Goal: Task Accomplishment & Management: Complete application form

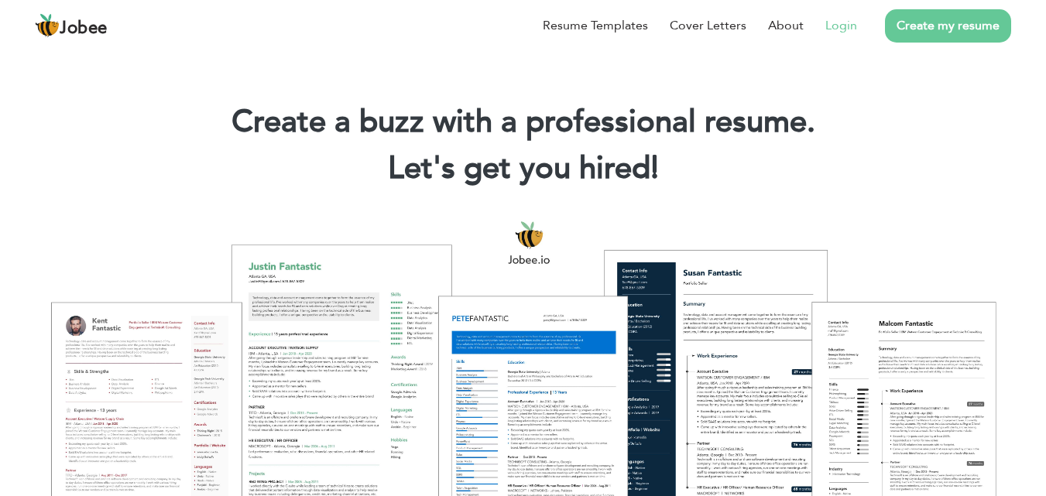
click at [849, 25] on link "Login" at bounding box center [841, 25] width 32 height 19
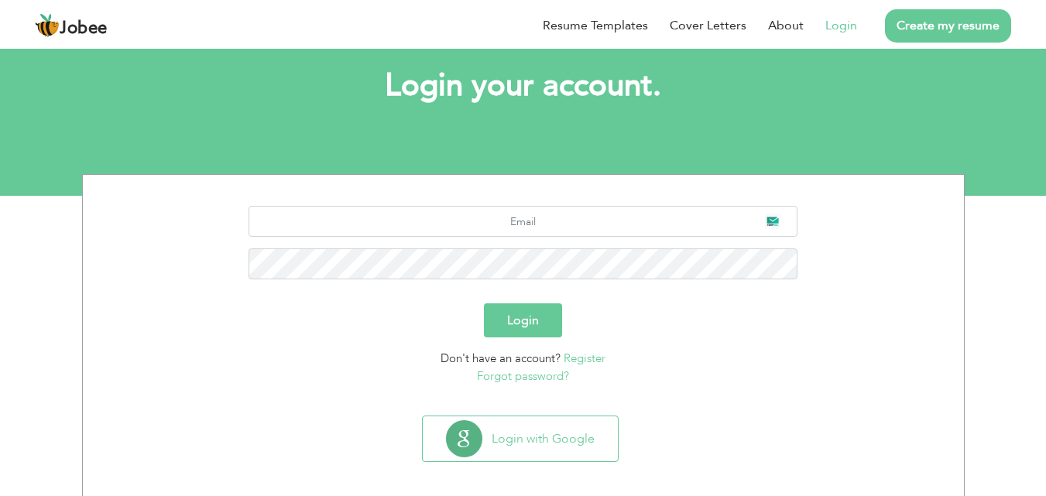
scroll to position [91, 0]
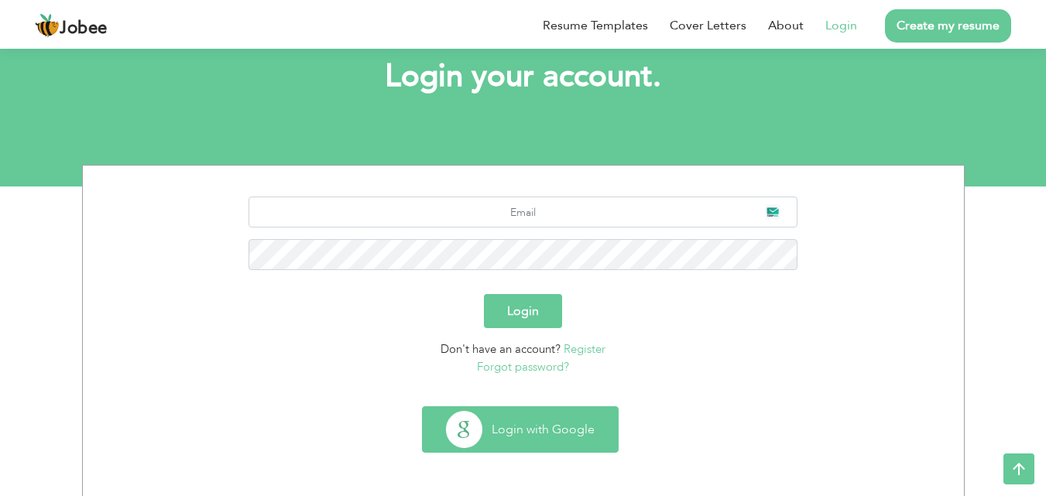
click at [529, 441] on button "Login with Google" at bounding box center [520, 429] width 195 height 45
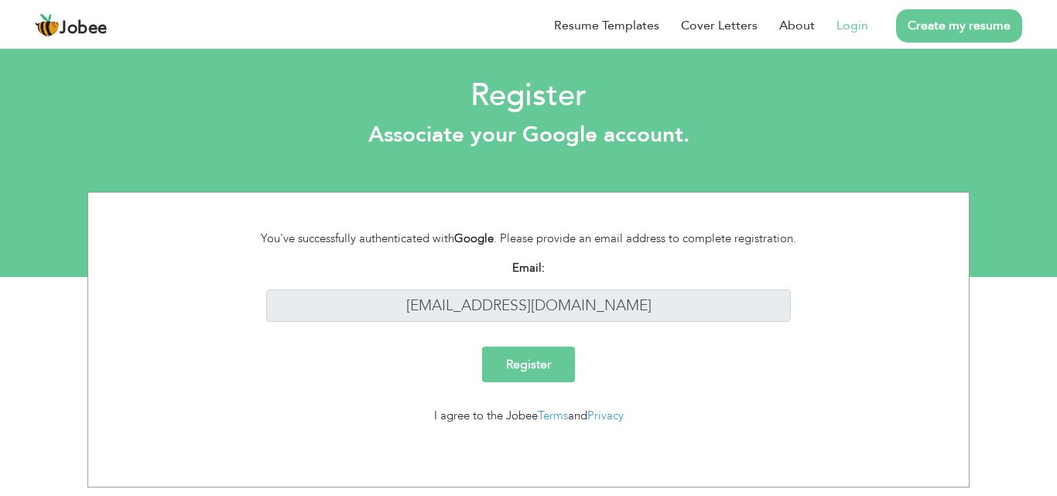
click at [522, 362] on input "Register" at bounding box center [528, 365] width 93 height 36
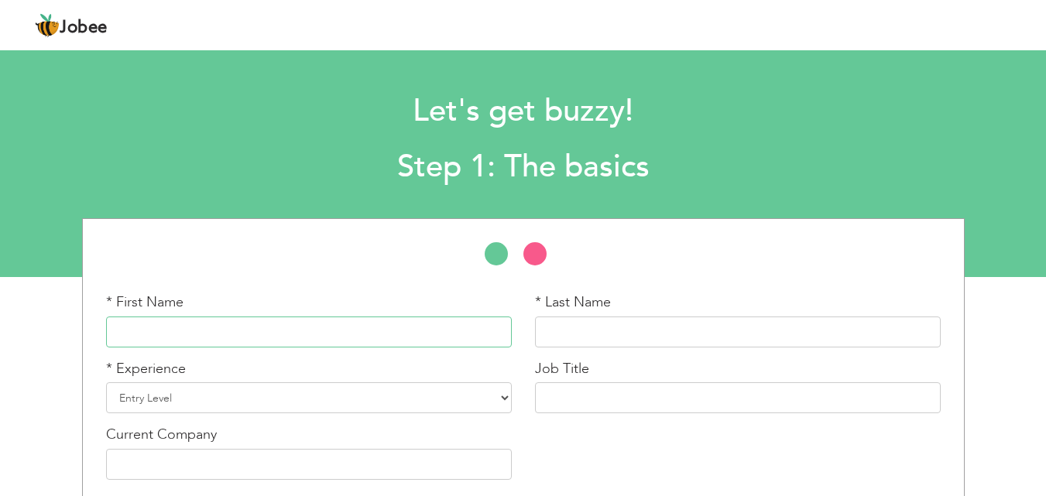
click at [283, 334] on input "text" at bounding box center [309, 332] width 406 height 31
type input "Usman"
click at [611, 334] on input "text" at bounding box center [738, 332] width 406 height 31
type input "w"
click at [194, 337] on input "Usman" at bounding box center [309, 332] width 406 height 31
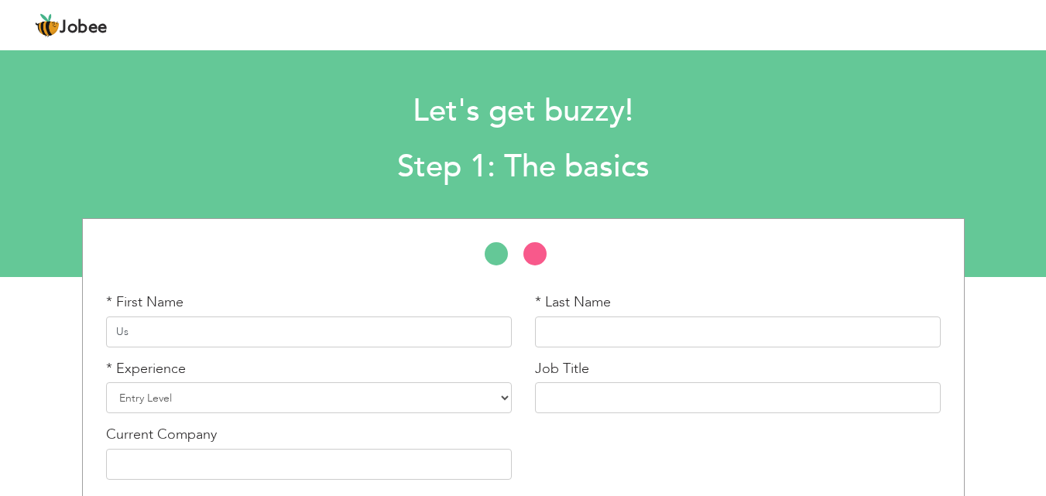
type input "U"
click at [182, 334] on input "Muhammad usman" at bounding box center [309, 332] width 406 height 31
type input "Muhammad Usman"
click at [594, 326] on input "text" at bounding box center [738, 332] width 406 height 31
type input "Waheed"
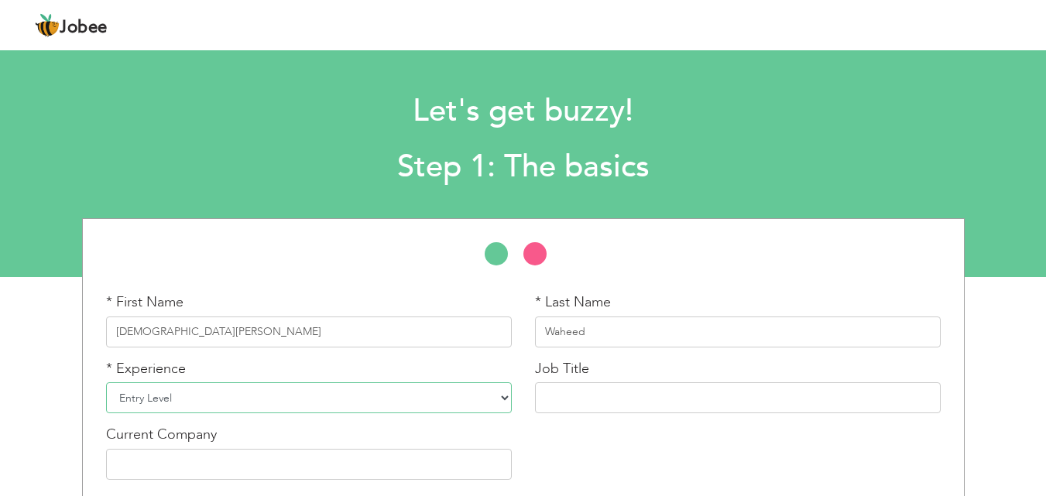
click at [503, 397] on select "Entry Level Less than 1 Year 1 Year 2 Years 3 Years 4 Years 5 Years 6 Years 7 Y…" at bounding box center [309, 397] width 406 height 31
select select "5"
click at [106, 382] on select "Entry Level Less than 1 Year 1 Year 2 Years 3 Years 4 Years 5 Years 6 Years 7 Y…" at bounding box center [309, 397] width 406 height 31
click at [618, 400] on input "text" at bounding box center [738, 397] width 406 height 31
paste input "Virtual Assistant"
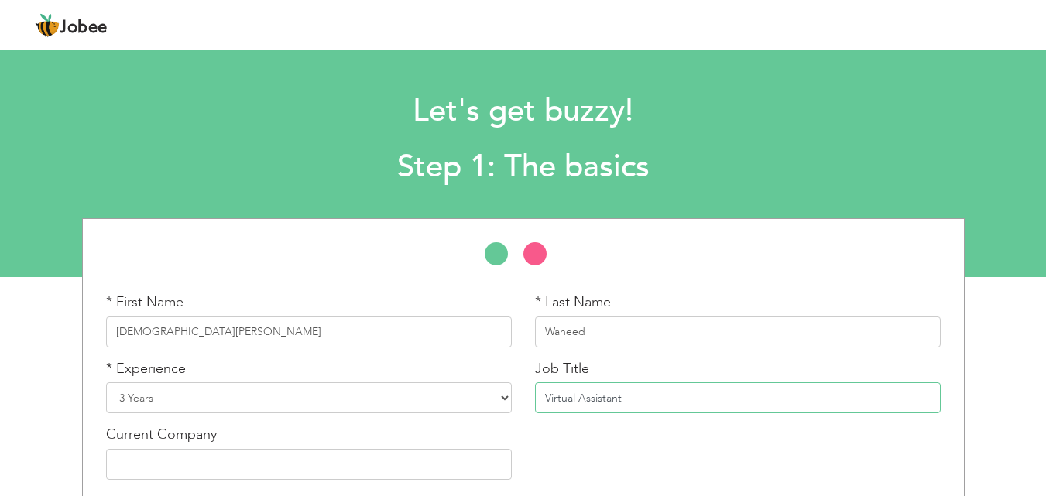
paste input "AI Tools Specialist"
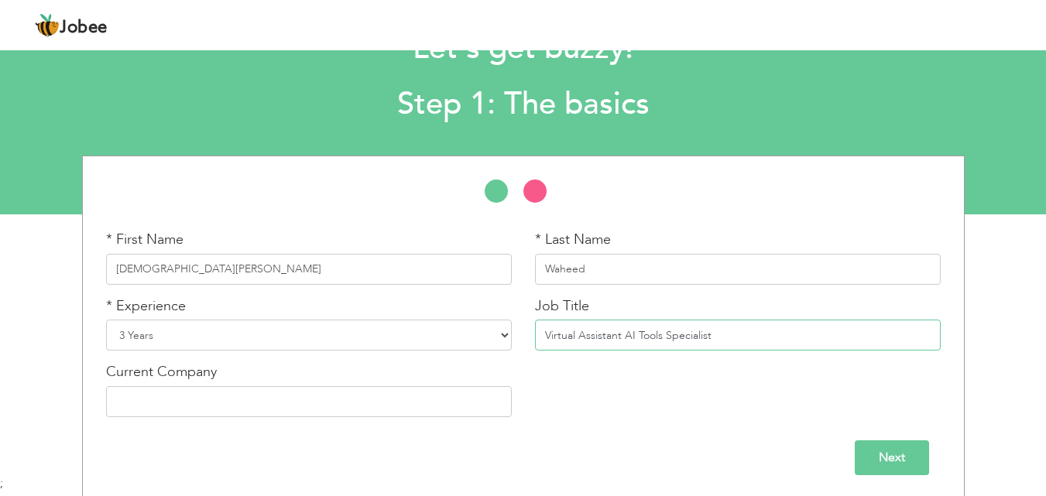
scroll to position [66, 0]
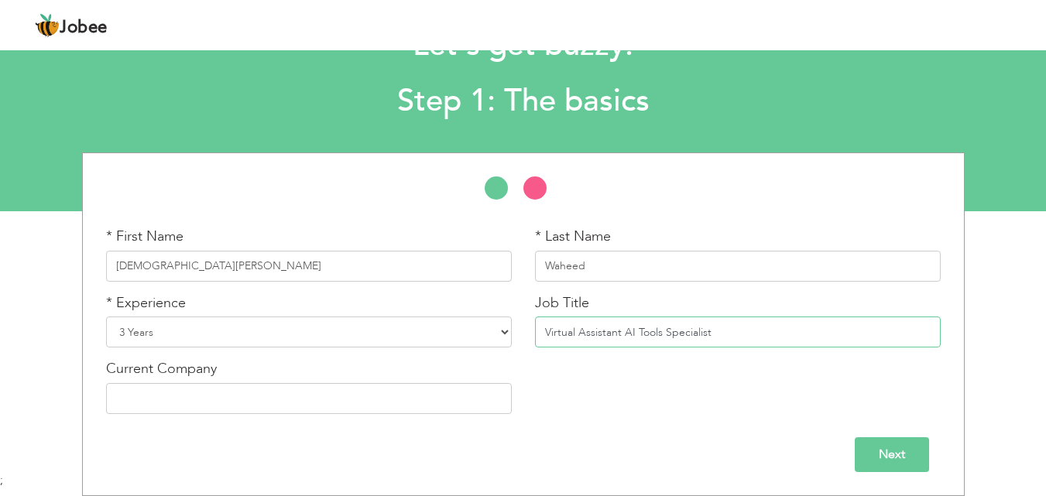
type input "Virtual Assistant AI Tools Specialist"
click at [357, 401] on input "text" at bounding box center [309, 398] width 406 height 31
type input "j"
type input "Jhk Solution"
click at [624, 331] on input "Virtual Assistant AI Tools Specialist" at bounding box center [738, 332] width 406 height 31
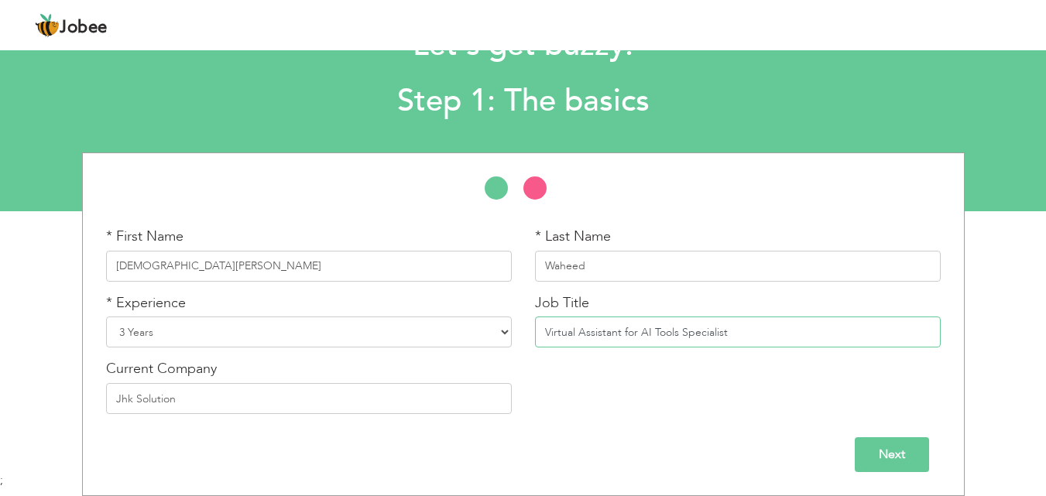
type input "Virtual Assistant for AI Tools Specialist"
click at [718, 389] on div "* First Name Muhammad Usman * Last Name Waheed * Experience Entry Level Less th…" at bounding box center [523, 326] width 858 height 199
click at [895, 451] on input "Next" at bounding box center [892, 454] width 74 height 35
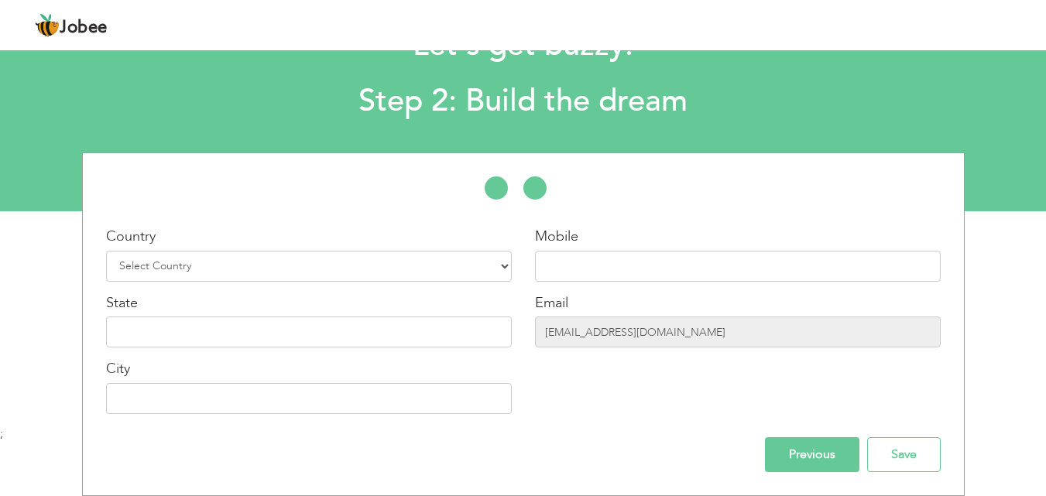
click at [827, 461] on input "Previous" at bounding box center [812, 454] width 94 height 35
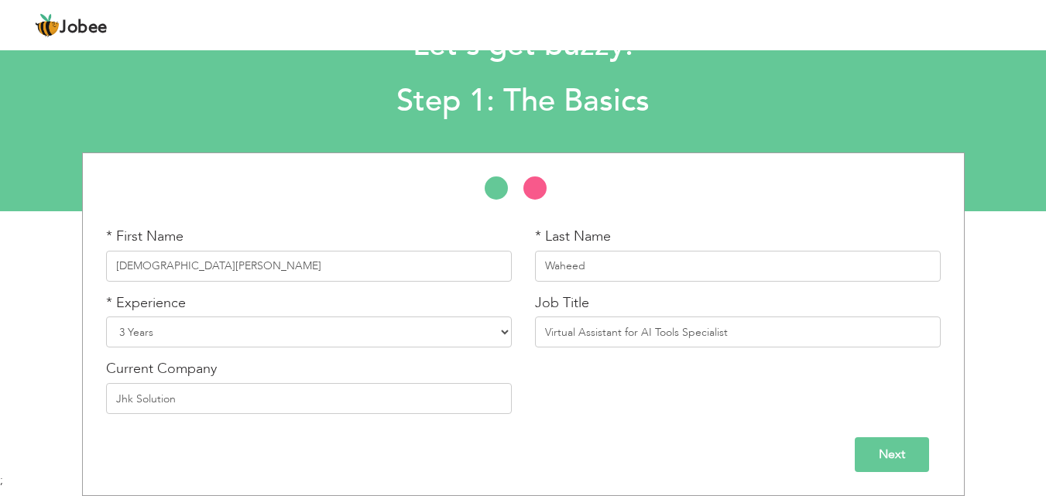
click at [884, 444] on input "Next" at bounding box center [892, 454] width 74 height 35
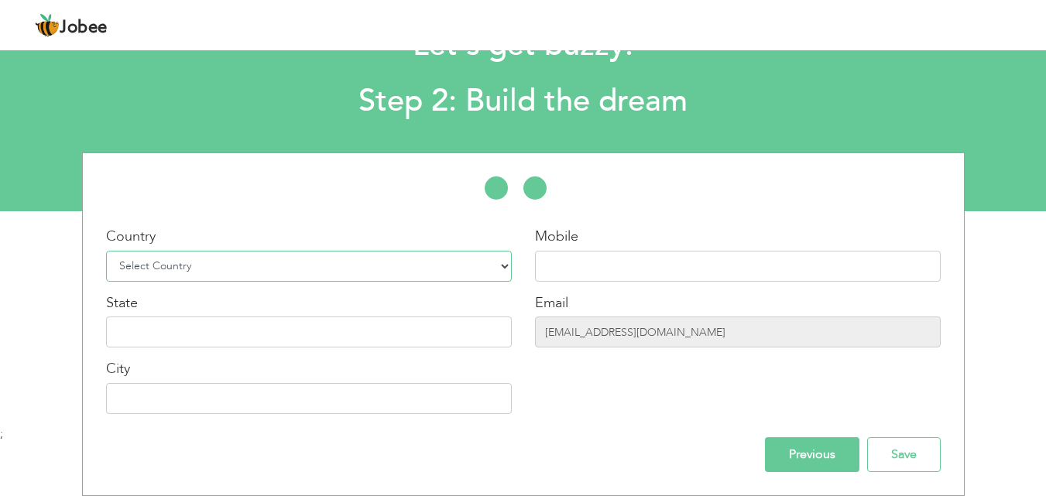
click at [288, 266] on select "Select Country Afghanistan Albania Algeria American Samoa Andorra Angola Anguil…" at bounding box center [309, 266] width 406 height 31
select select "166"
click at [106, 251] on select "Select Country Afghanistan Albania Algeria American Samoa Andorra Angola Anguil…" at bounding box center [309, 266] width 406 height 31
click at [567, 265] on input "text" at bounding box center [738, 266] width 406 height 31
type input "03036755297"
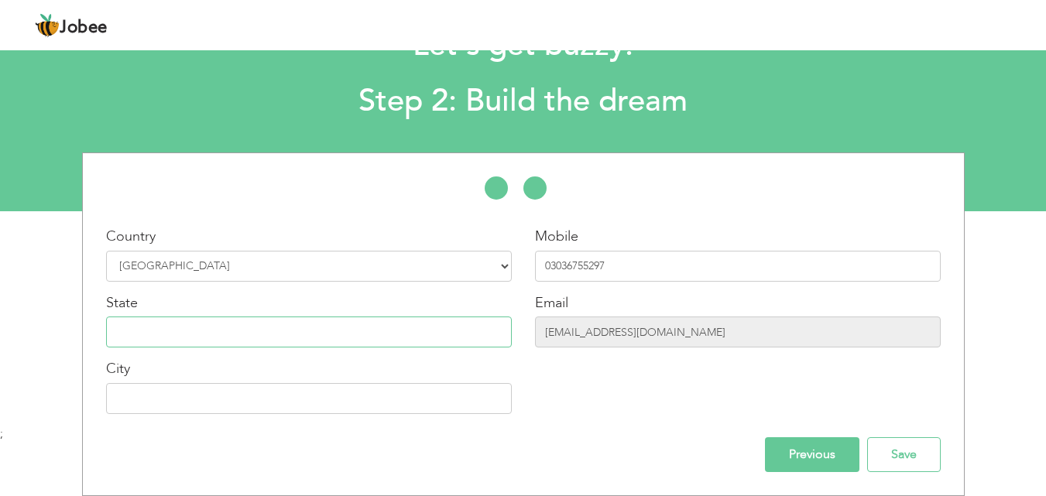
click at [255, 330] on input "text" at bounding box center [309, 332] width 406 height 31
type input "Punjab"
click at [234, 403] on input "text" at bounding box center [309, 398] width 406 height 31
type input "b"
type input "Bahawalpur"
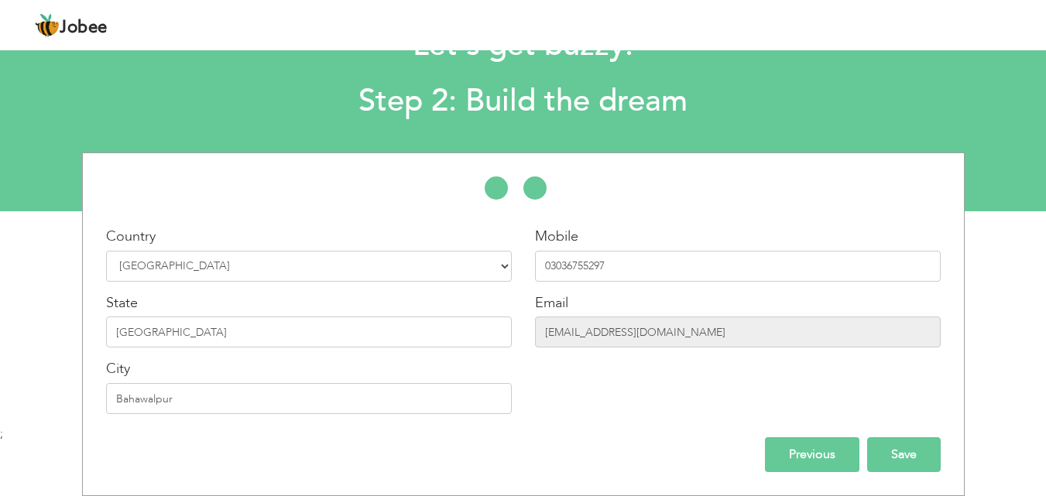
click at [889, 451] on input "Save" at bounding box center [904, 454] width 74 height 35
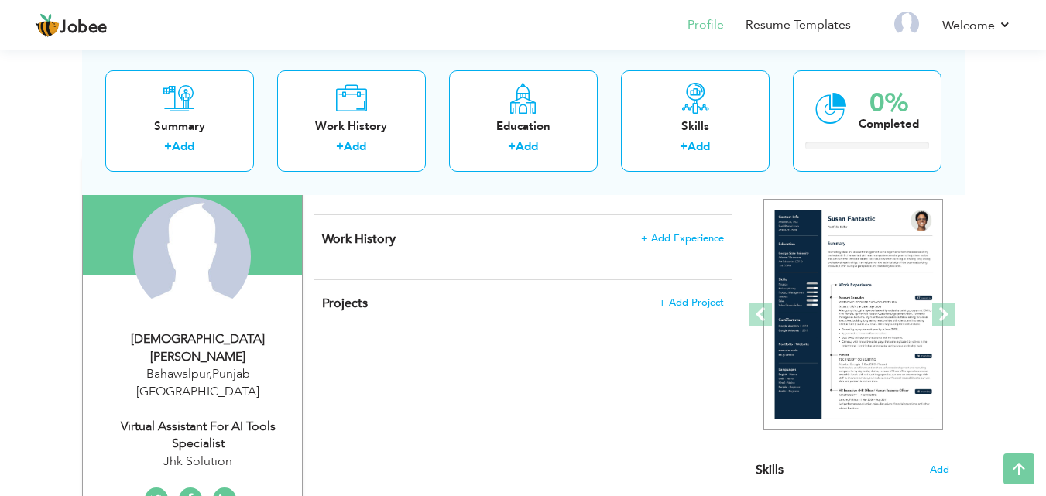
scroll to position [136, 0]
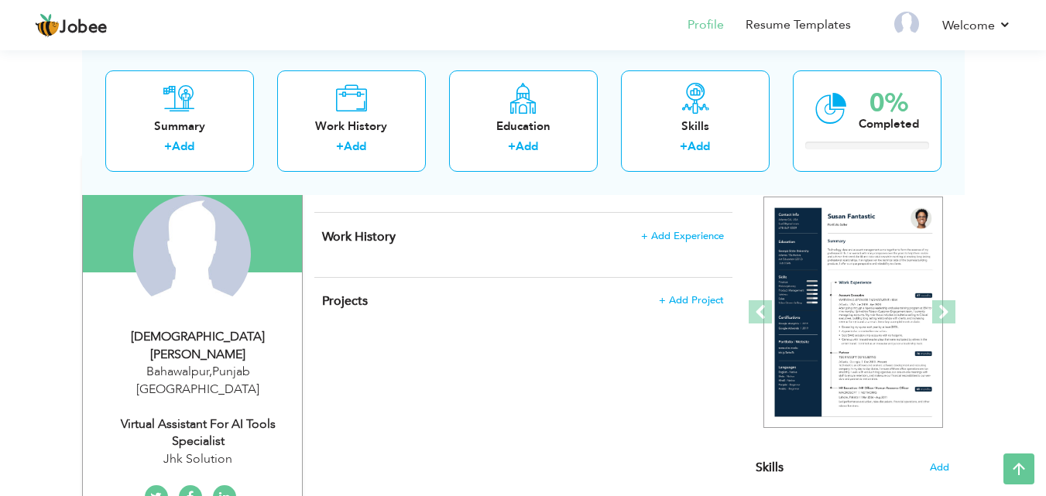
drag, startPoint x: 1050, startPoint y: 147, endPoint x: 1052, endPoint y: 205, distance: 58.1
click at [1046, 205] on html "Jobee Profile Resume Templates Resume Templates Cover Letters About My Resume W…" at bounding box center [523, 112] width 1046 height 496
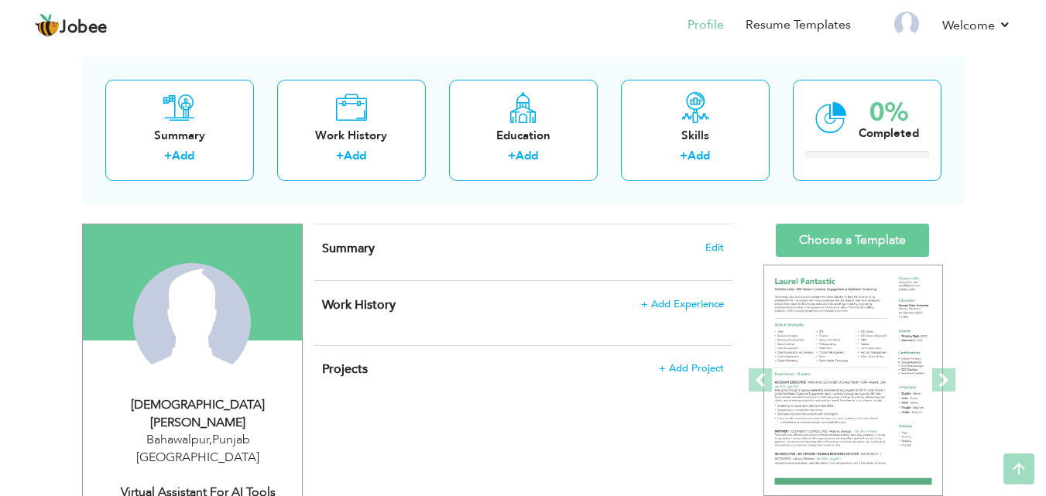
scroll to position [53, 0]
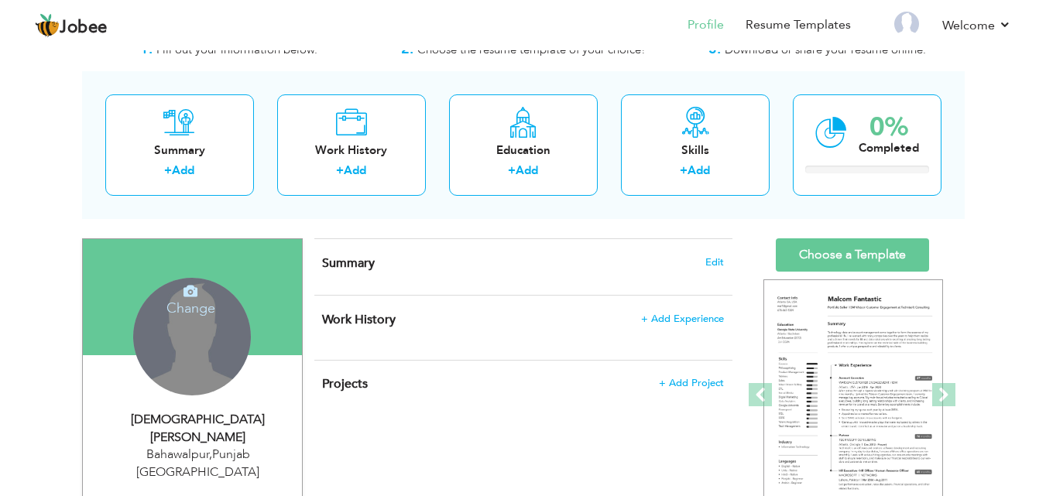
click at [191, 303] on h4 "Change" at bounding box center [190, 297] width 111 height 37
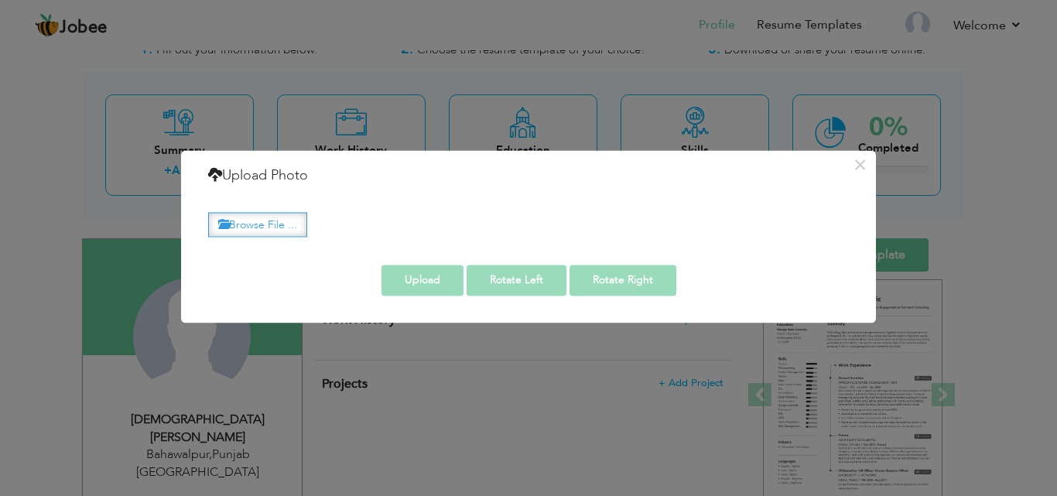
click at [246, 224] on label "Browse File ..." at bounding box center [257, 225] width 99 height 24
click at [0, 0] on input "Browse File ..." at bounding box center [0, 0] width 0 height 0
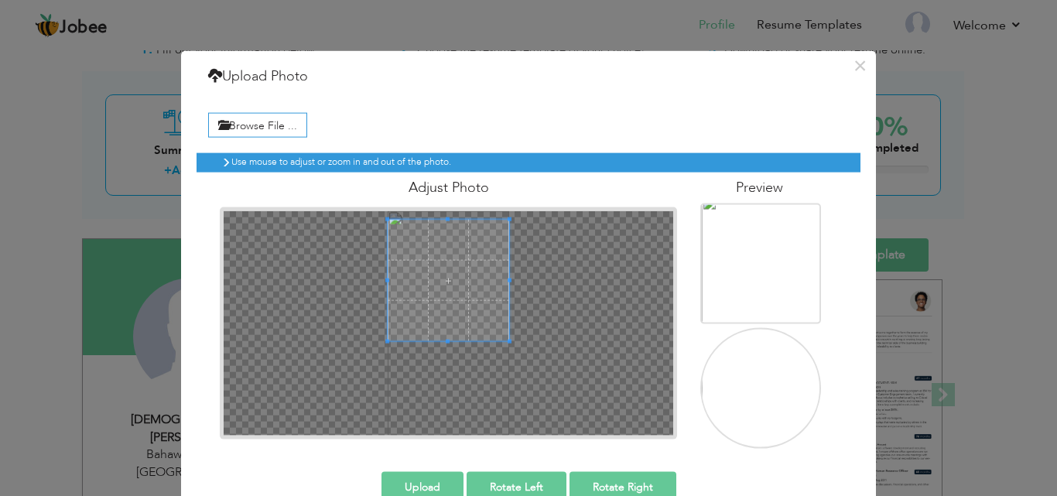
click at [441, 223] on span at bounding box center [449, 281] width 122 height 122
click at [446, 220] on span at bounding box center [448, 220] width 4 height 4
click at [444, 217] on span at bounding box center [449, 276] width 122 height 122
click at [437, 484] on button "Upload" at bounding box center [423, 486] width 82 height 31
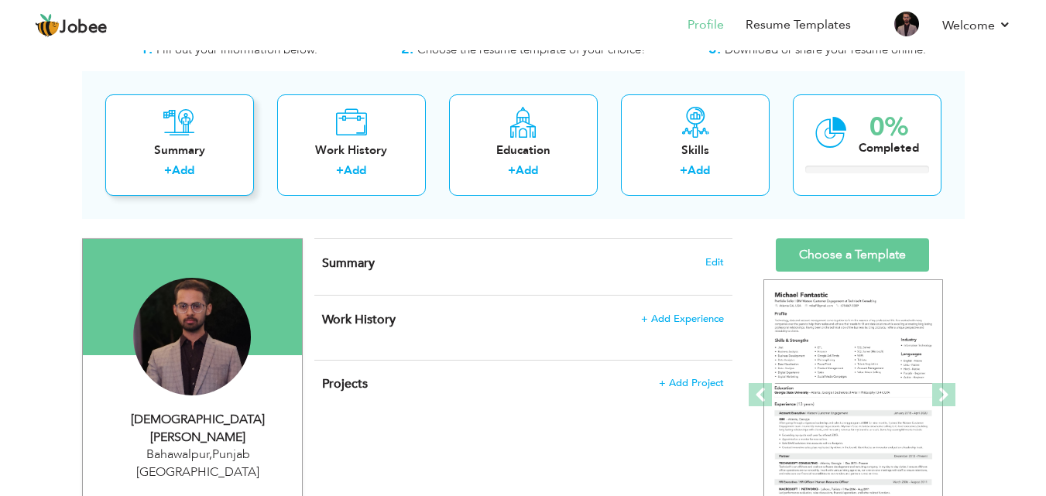
click at [206, 155] on div "Summary" at bounding box center [180, 150] width 124 height 16
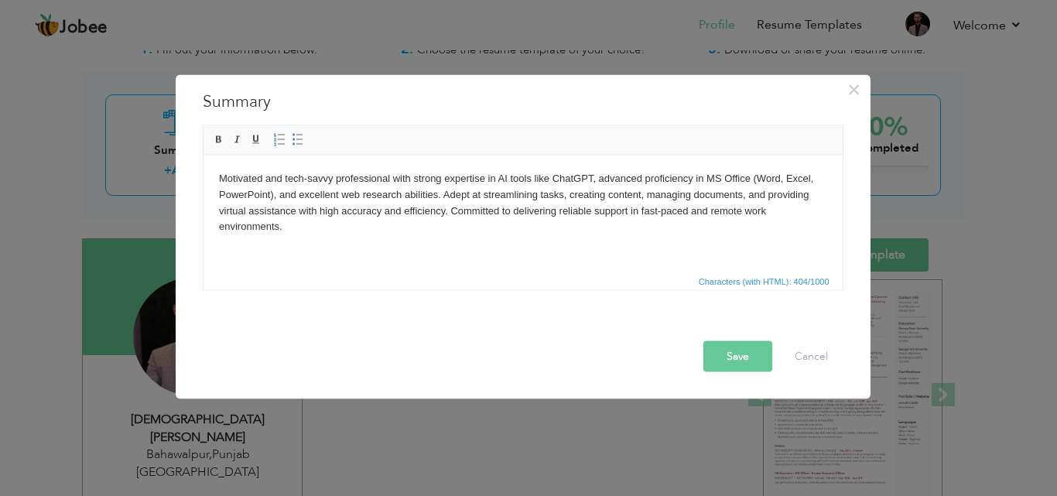
click at [307, 176] on body "Motivated and tech-savvy professional with strong expertise in AI tools like Ch…" at bounding box center [522, 202] width 608 height 64
click at [714, 344] on button "Save" at bounding box center [738, 356] width 69 height 31
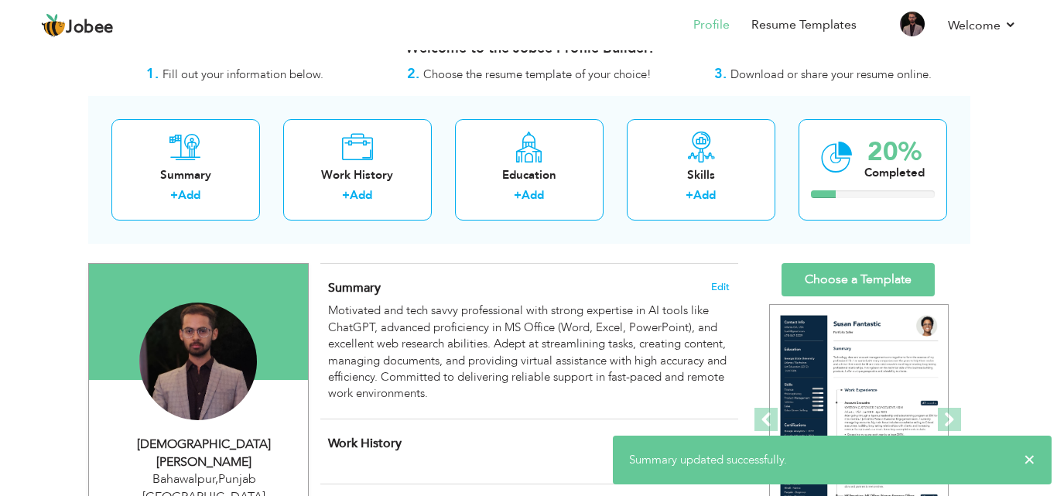
scroll to position [0, 0]
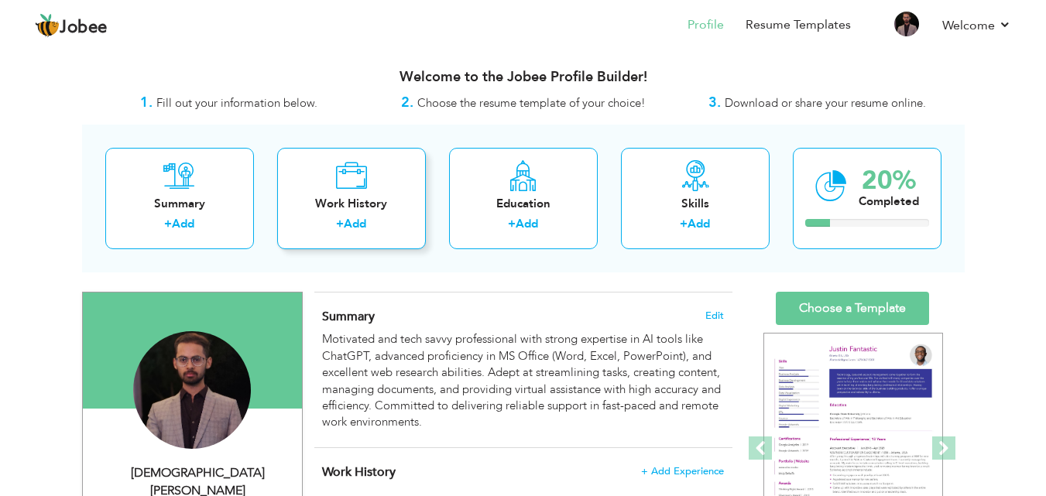
click at [332, 183] on div "Work History + Add" at bounding box center [351, 198] width 149 height 101
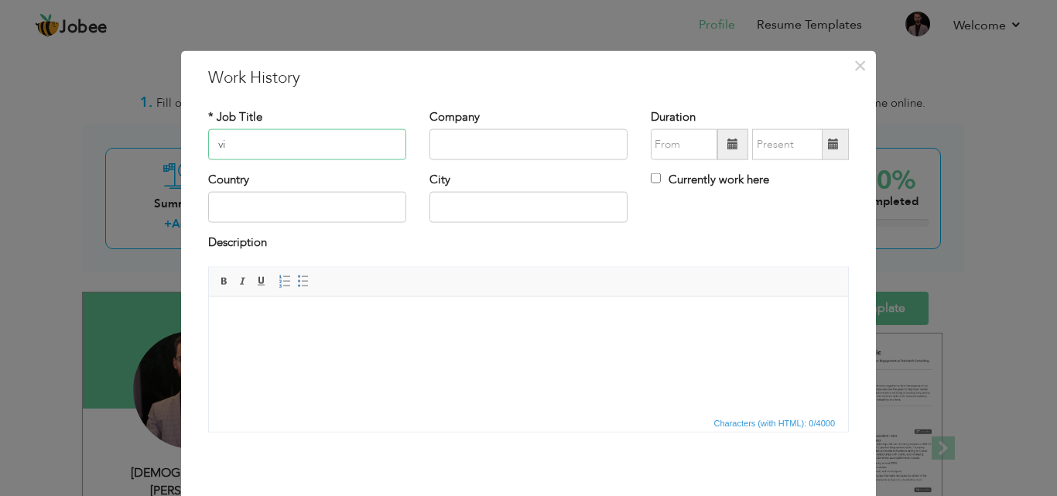
type input "v"
paste input "virtual assistant"
type input "virtual assistant"
click at [455, 149] on input "text" at bounding box center [529, 144] width 198 height 31
type input "Jhk Solution"
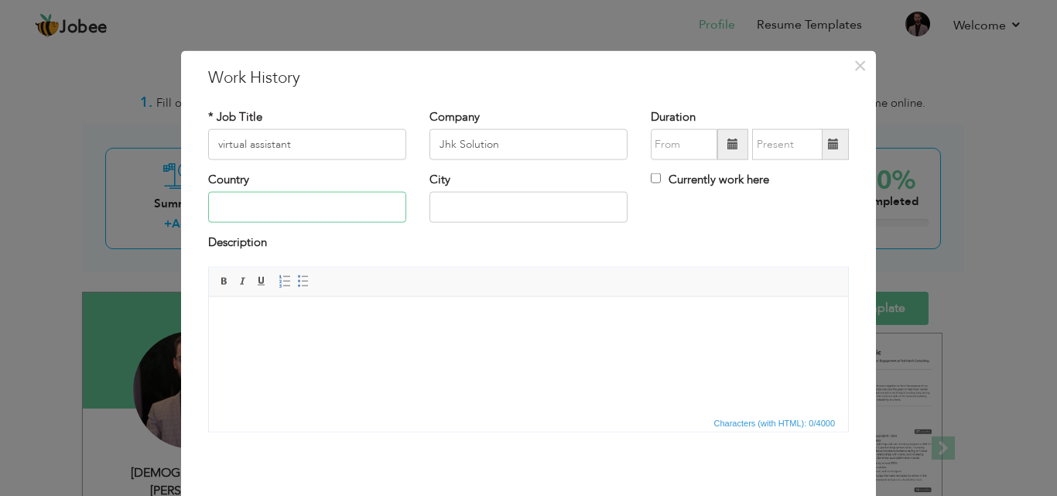
click at [341, 216] on input "text" at bounding box center [307, 207] width 198 height 31
type input "p"
type input "[GEOGRAPHIC_DATA]"
click at [489, 214] on input "text" at bounding box center [529, 207] width 198 height 31
type input "Bahawalpur"
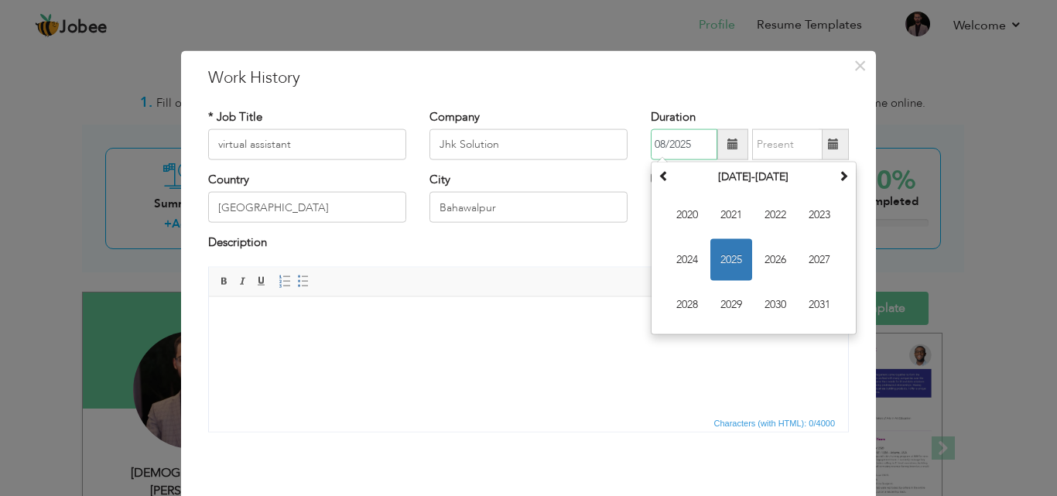
click at [663, 142] on input "08/2025" at bounding box center [684, 144] width 67 height 31
click at [767, 229] on span "2022" at bounding box center [776, 215] width 42 height 42
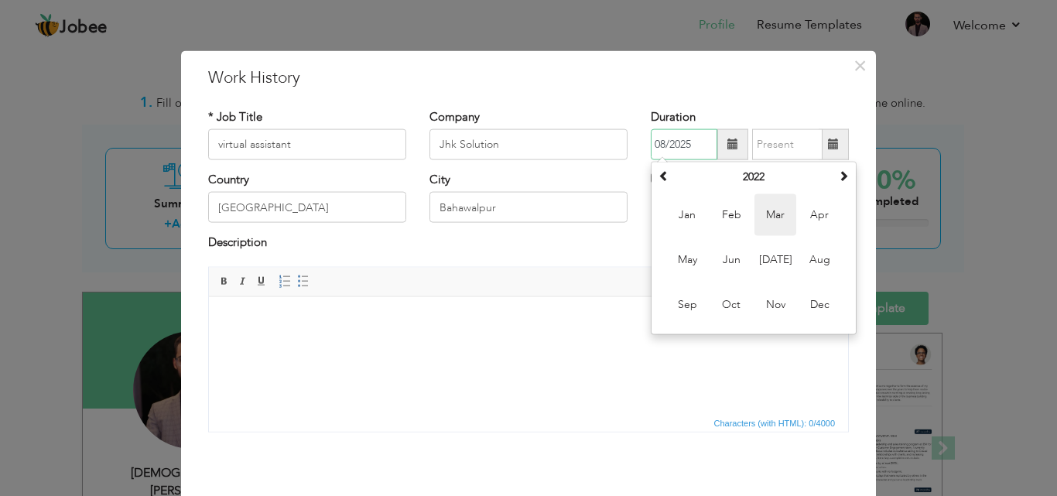
click at [773, 222] on span "Mar" at bounding box center [776, 215] width 42 height 42
type input "03/2022"
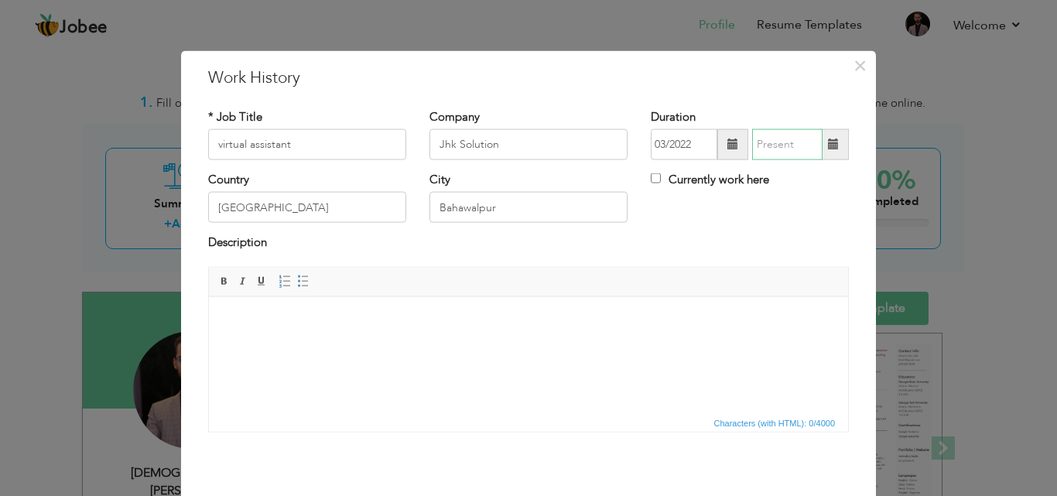
type input "08/2025"
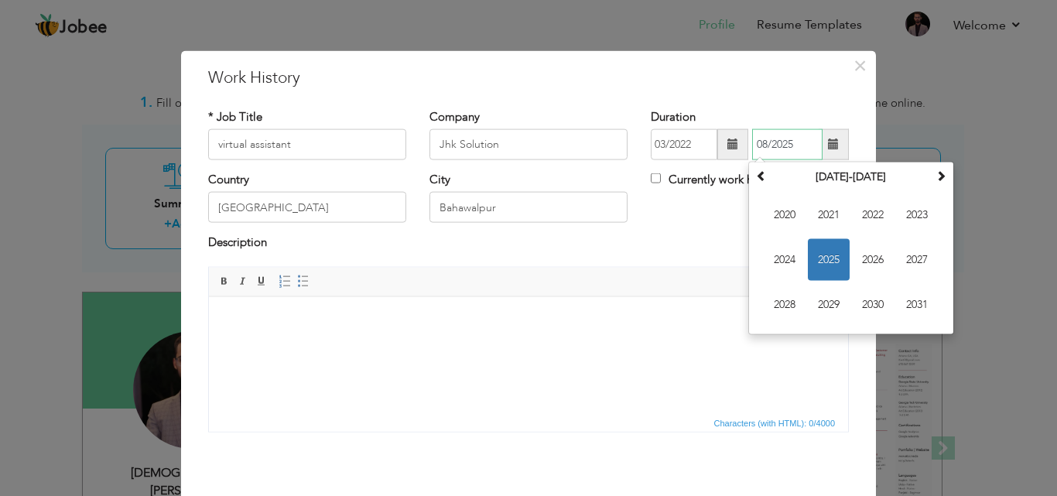
click at [789, 153] on input "08/2025" at bounding box center [787, 144] width 70 height 31
click at [777, 147] on input "08/2025" at bounding box center [787, 144] width 70 height 31
click at [672, 190] on div "Currently work here" at bounding box center [750, 182] width 198 height 20
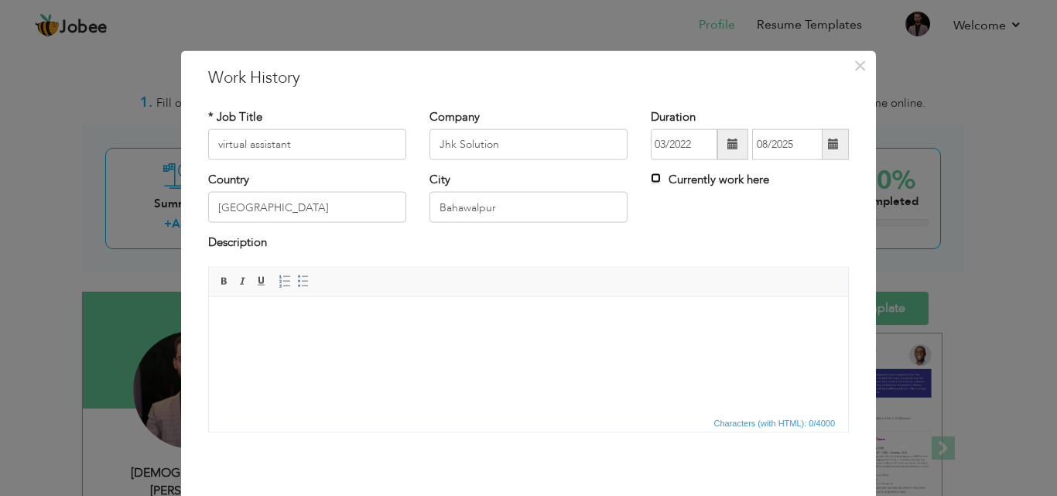
click at [651, 176] on input "Currently work here" at bounding box center [656, 178] width 10 height 10
checkbox input "true"
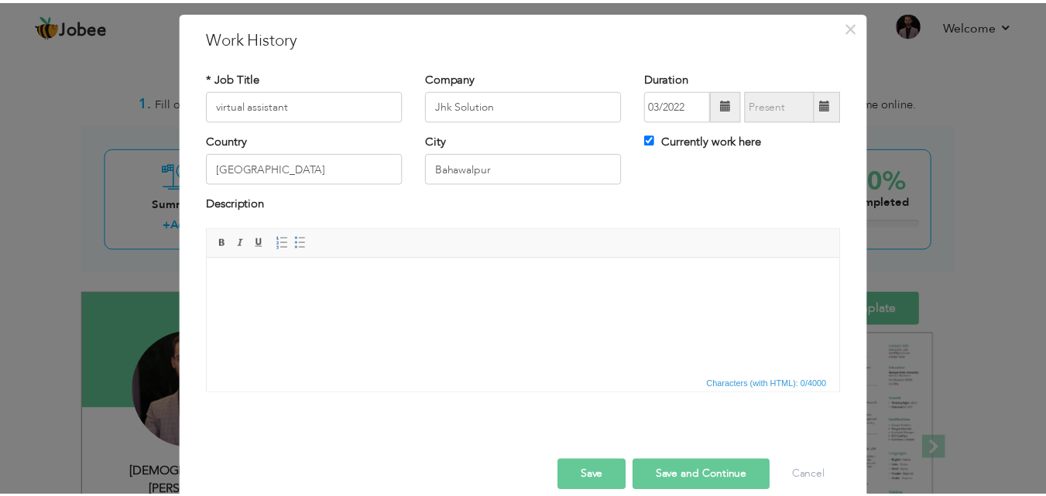
scroll to position [33, 0]
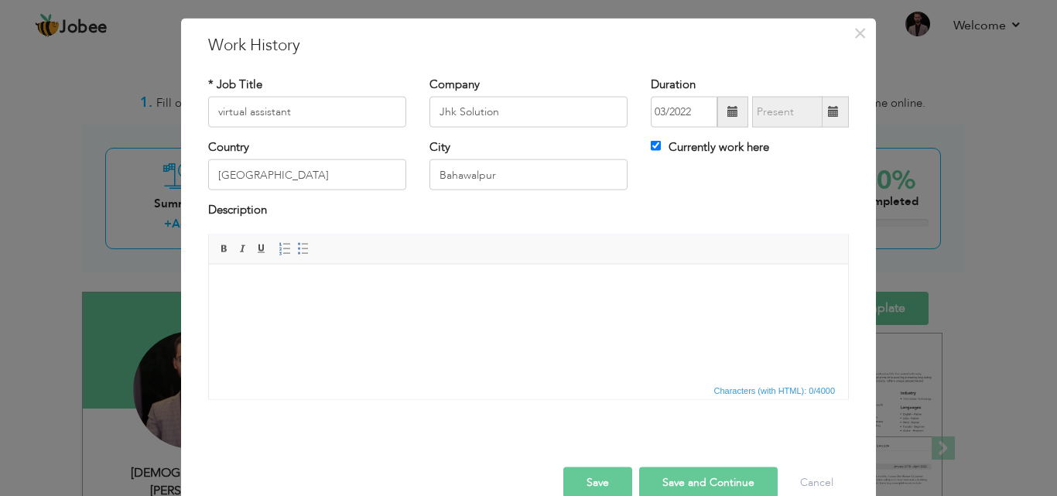
click at [612, 482] on button "Save" at bounding box center [598, 482] width 69 height 31
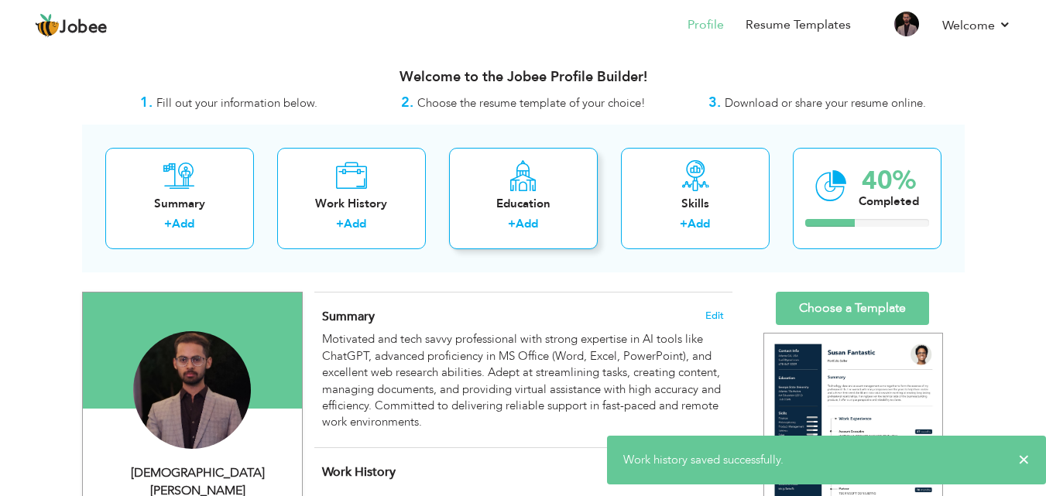
click at [550, 206] on div "Education" at bounding box center [523, 204] width 124 height 16
radio input "true"
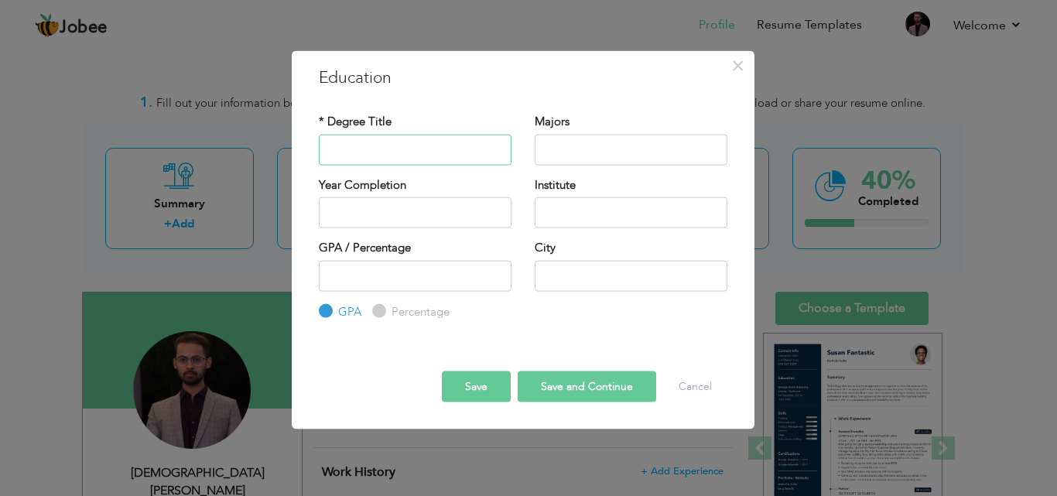
click at [403, 144] on input "text" at bounding box center [415, 149] width 193 height 31
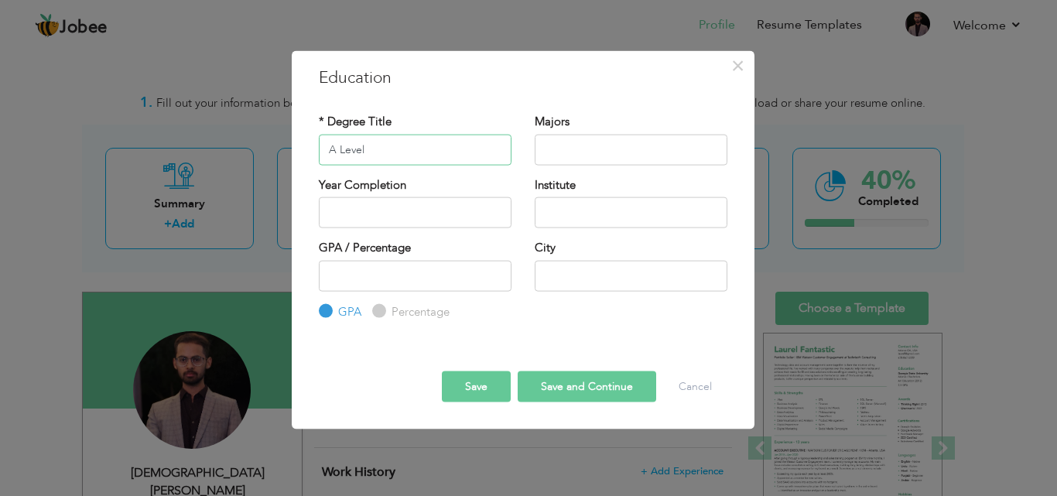
type input "A Level"
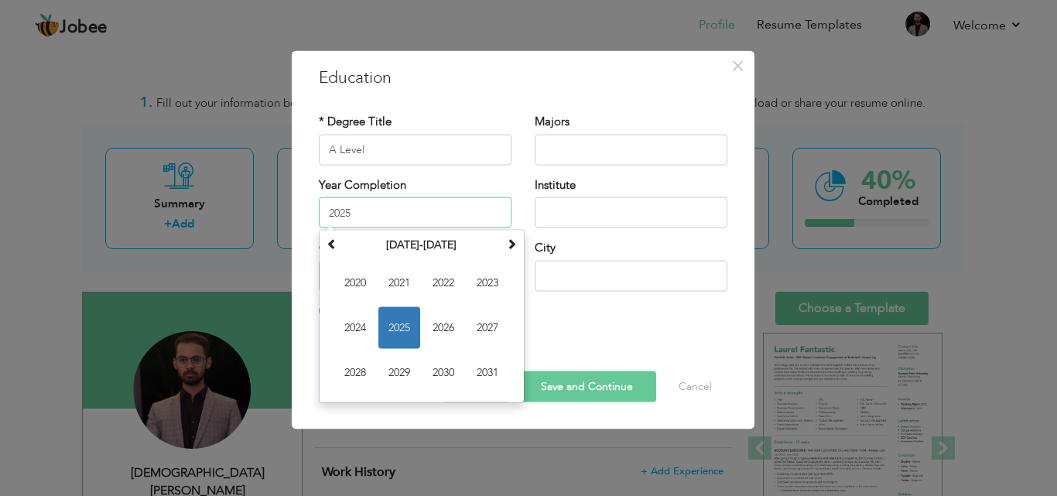
click at [394, 209] on input "2025" at bounding box center [415, 212] width 193 height 31
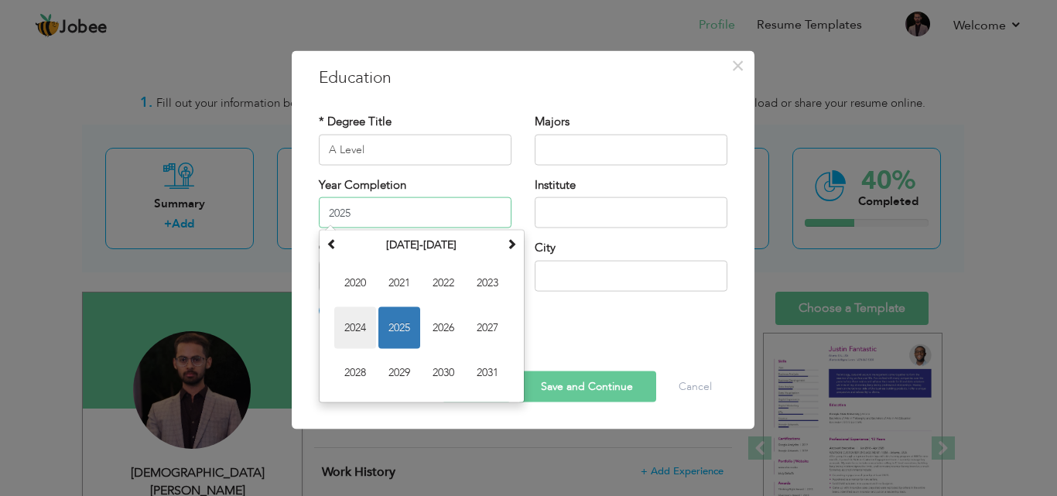
click at [357, 324] on span "2024" at bounding box center [355, 328] width 42 height 42
type input "2024"
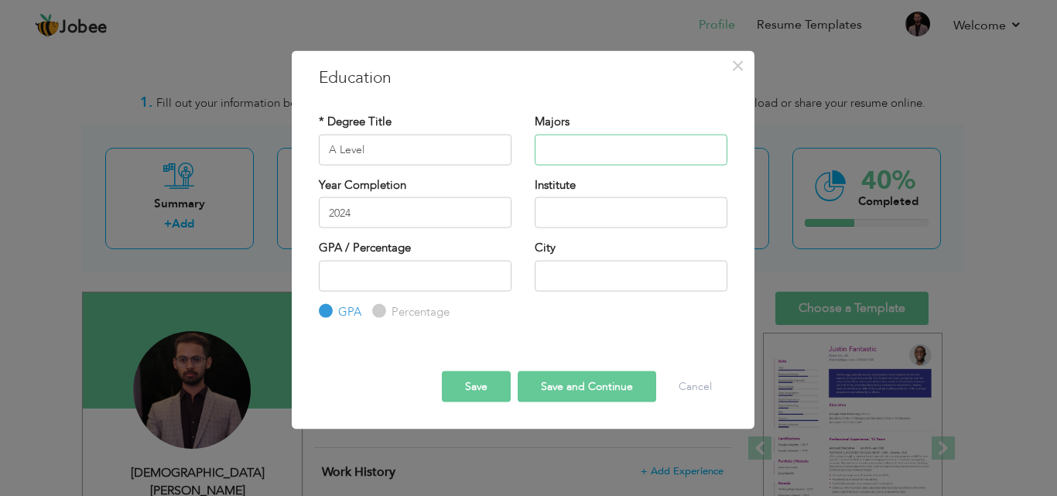
click at [614, 143] on input "text" at bounding box center [631, 149] width 193 height 31
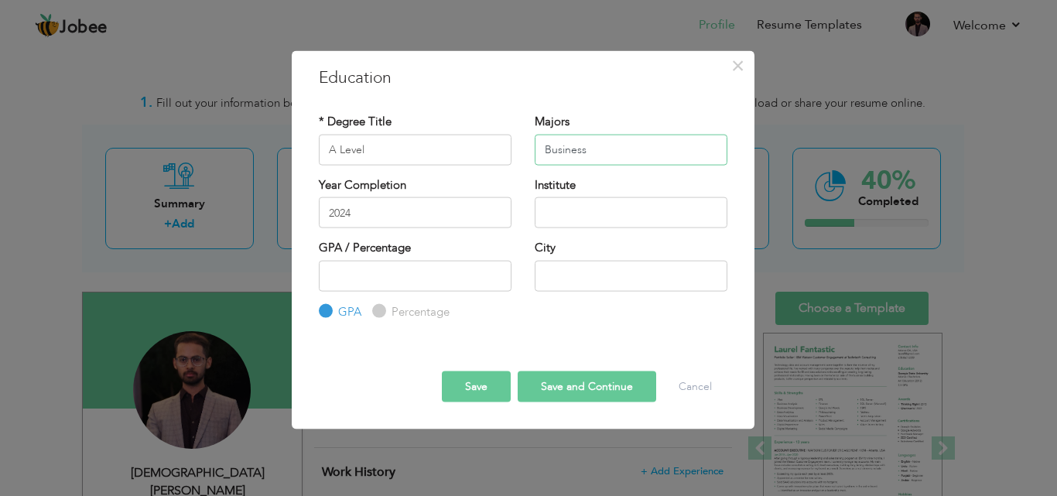
type input "Business"
click at [585, 216] on input "text" at bounding box center [631, 212] width 193 height 31
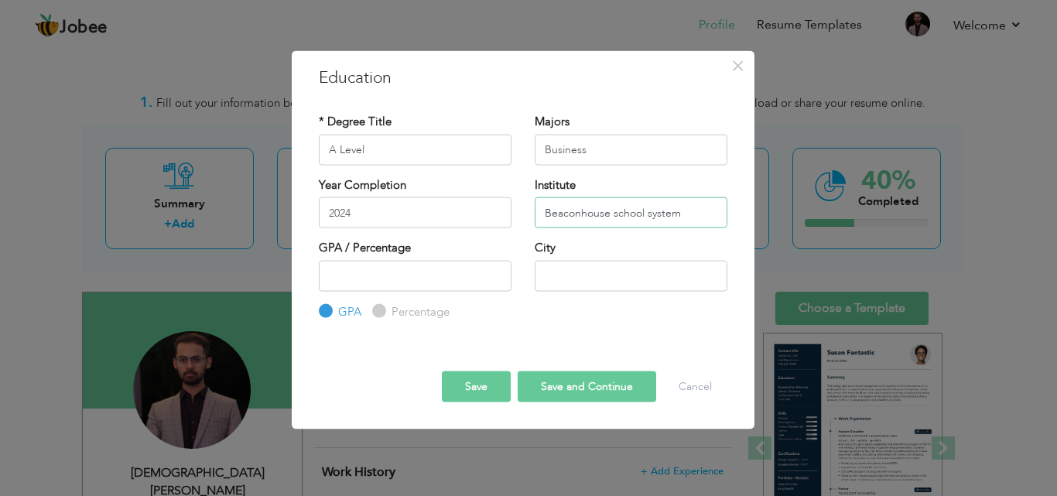
type input "Beaconhouse school system"
click at [404, 279] on input "number" at bounding box center [415, 275] width 193 height 31
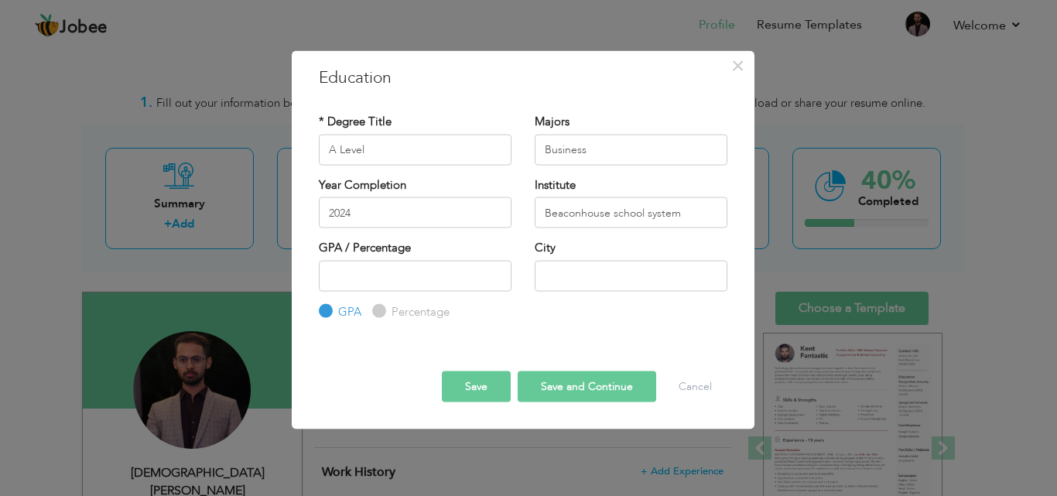
click at [377, 309] on input "Percentage" at bounding box center [377, 312] width 10 height 10
radio input "true"
click at [373, 275] on input "number" at bounding box center [415, 275] width 193 height 31
type input "9"
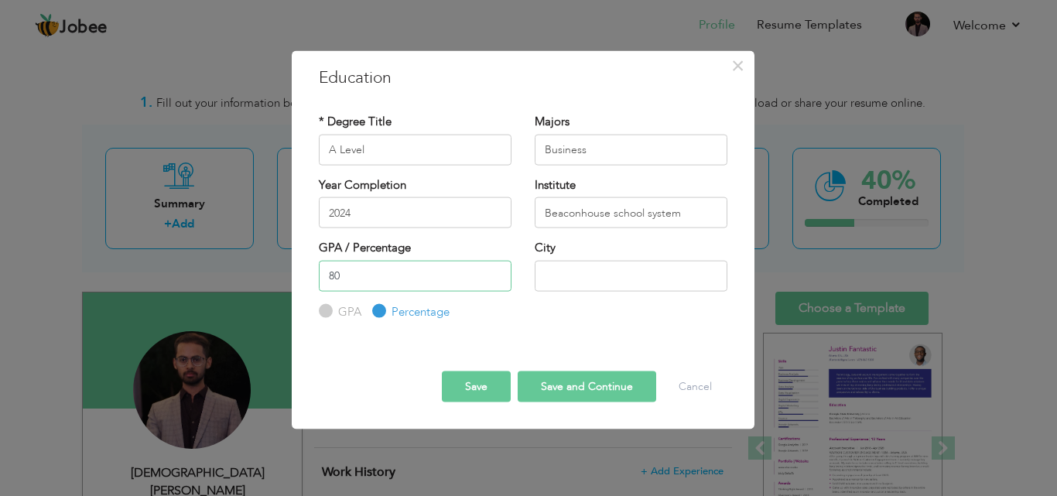
type input "80"
click at [546, 272] on input "text" at bounding box center [631, 275] width 193 height 31
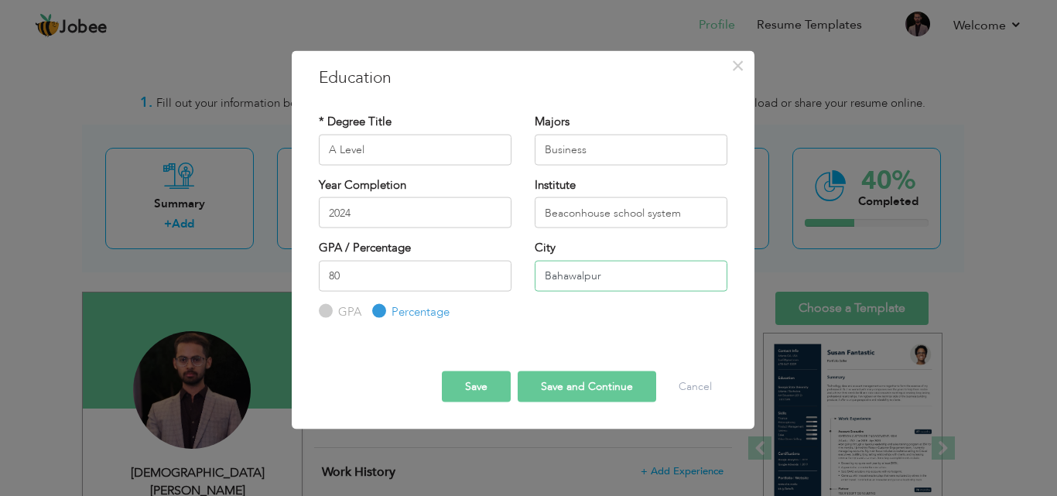
type input "Bahawalpur"
click at [612, 152] on input "Business" at bounding box center [631, 149] width 193 height 31
type input "B"
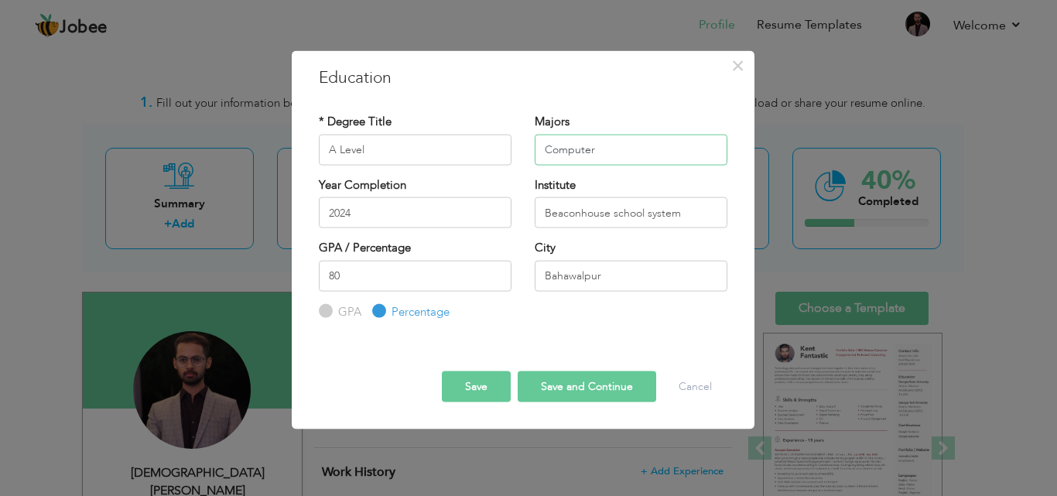
type input "Computer"
click at [558, 379] on button "Save and Continue" at bounding box center [587, 387] width 139 height 31
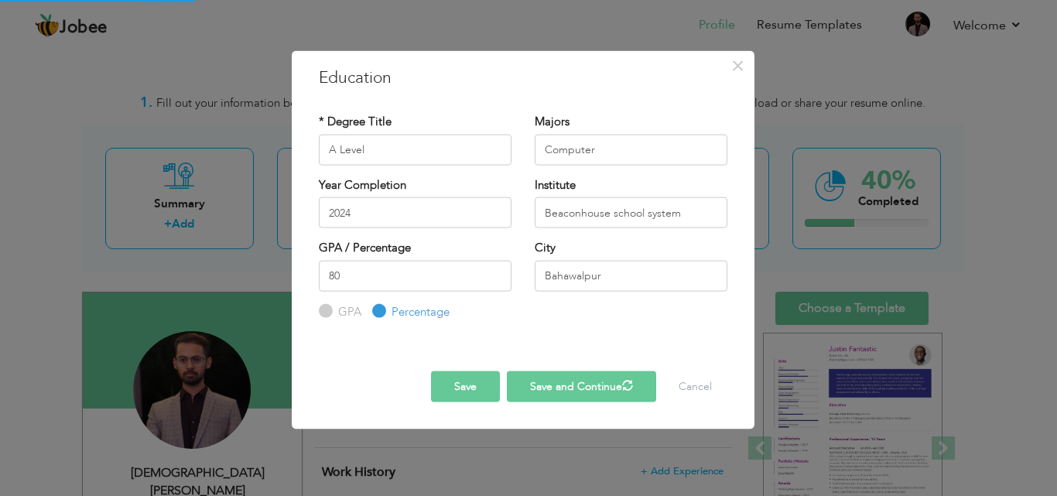
radio input "true"
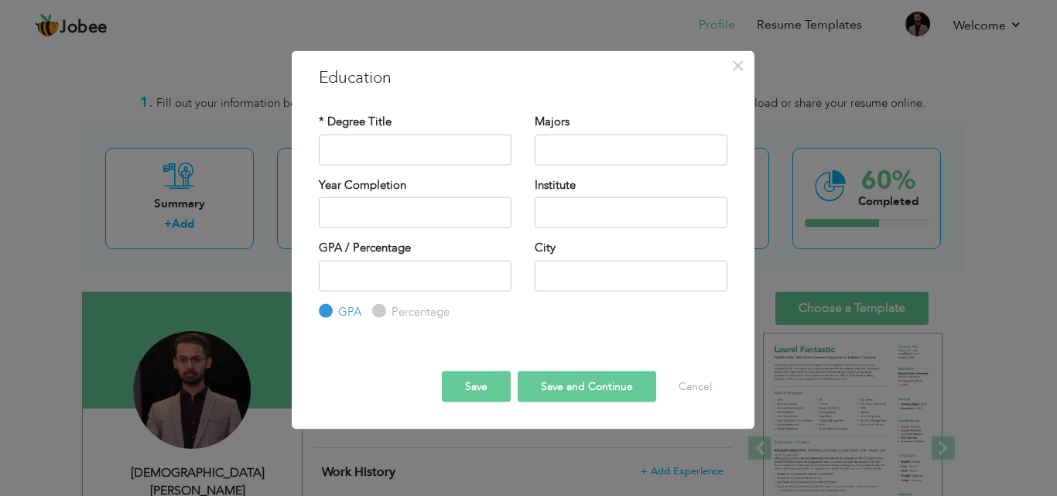
click at [475, 379] on button "Save" at bounding box center [476, 387] width 69 height 31
click at [741, 67] on span "×" at bounding box center [737, 65] width 13 height 28
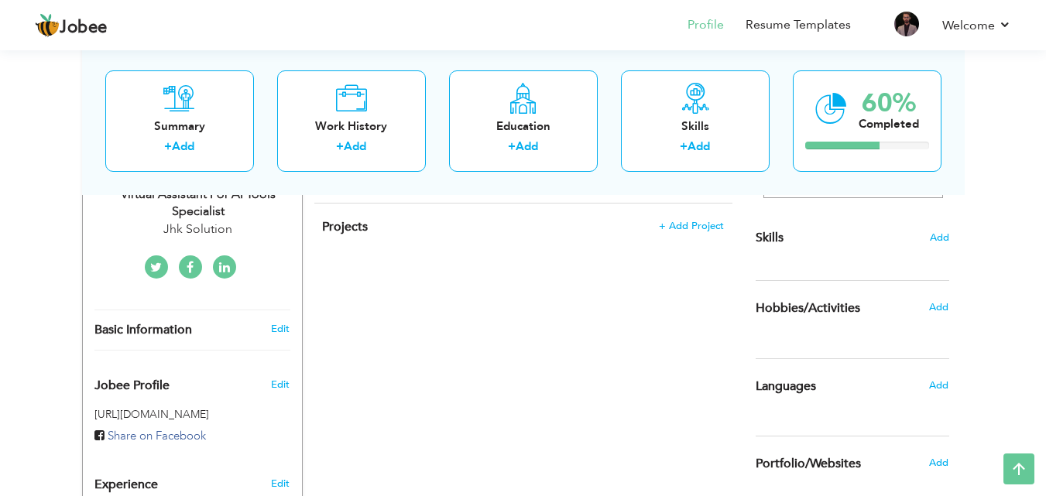
scroll to position [368, 0]
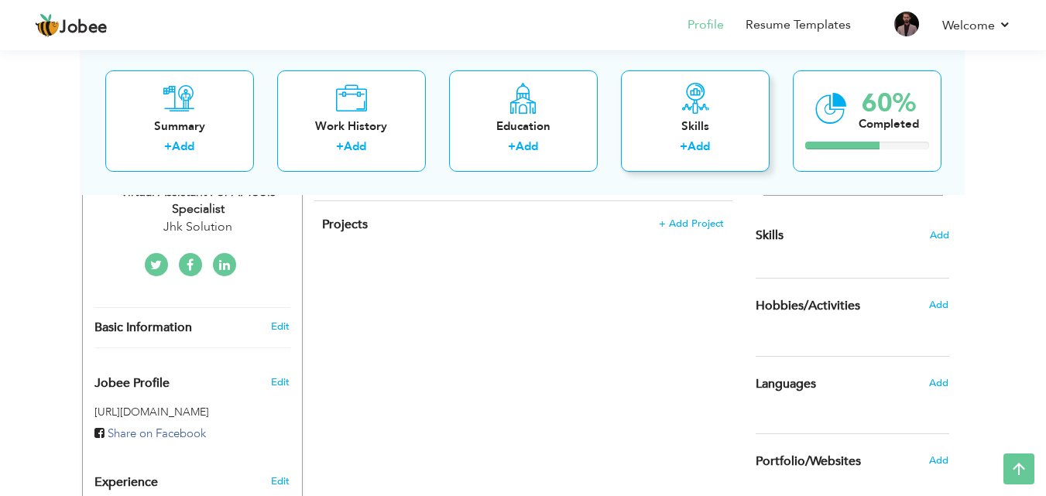
click at [703, 124] on div "Skills" at bounding box center [695, 126] width 124 height 16
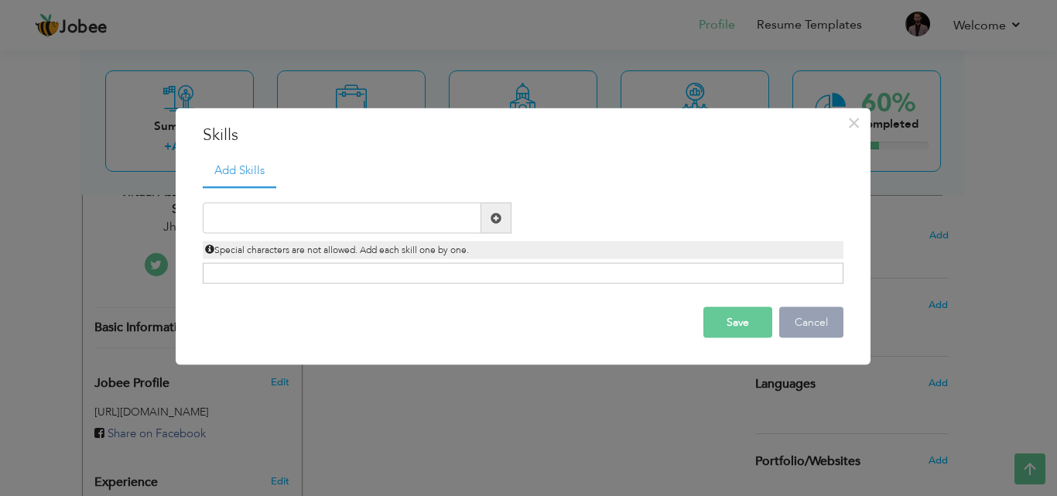
click at [803, 324] on button "Cancel" at bounding box center [811, 322] width 64 height 31
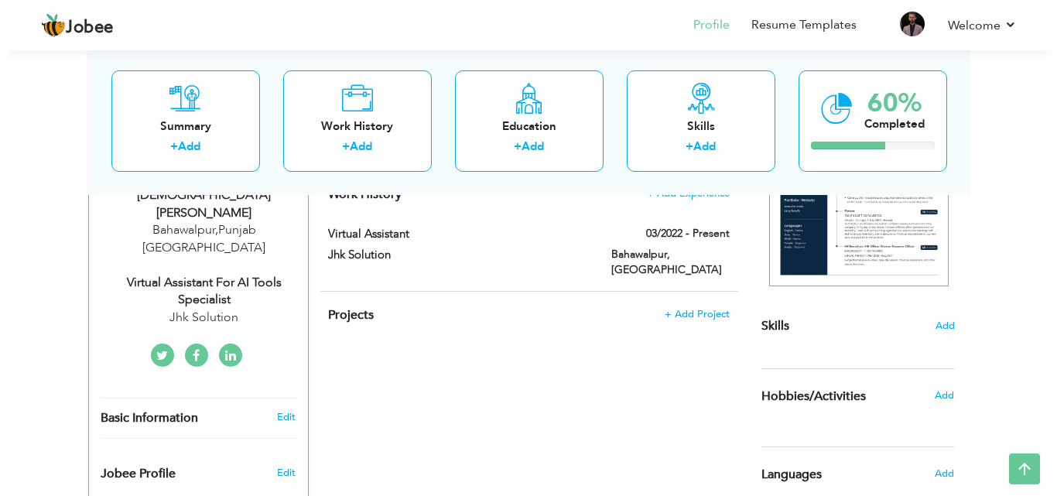
scroll to position [289, 0]
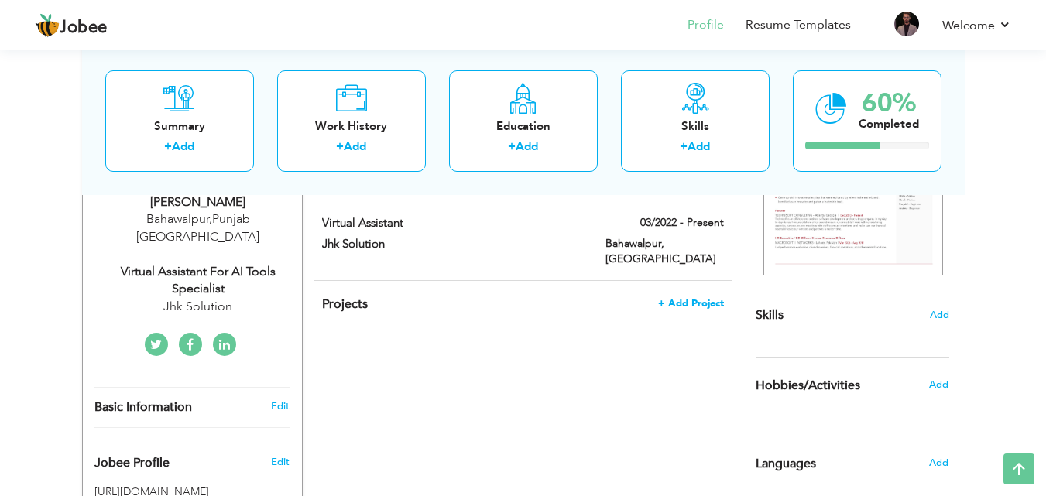
click at [692, 298] on span "+ Add Project" at bounding box center [691, 303] width 66 height 11
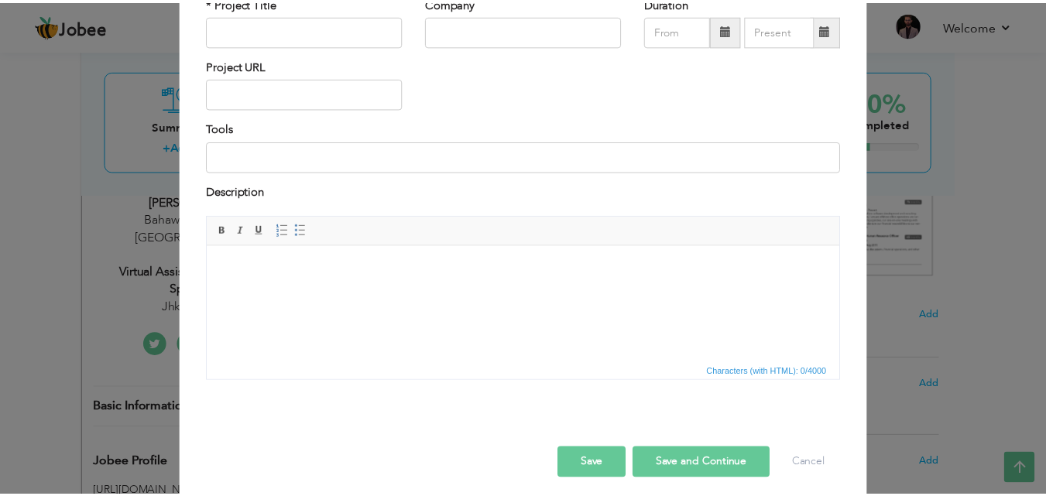
scroll to position [125, 0]
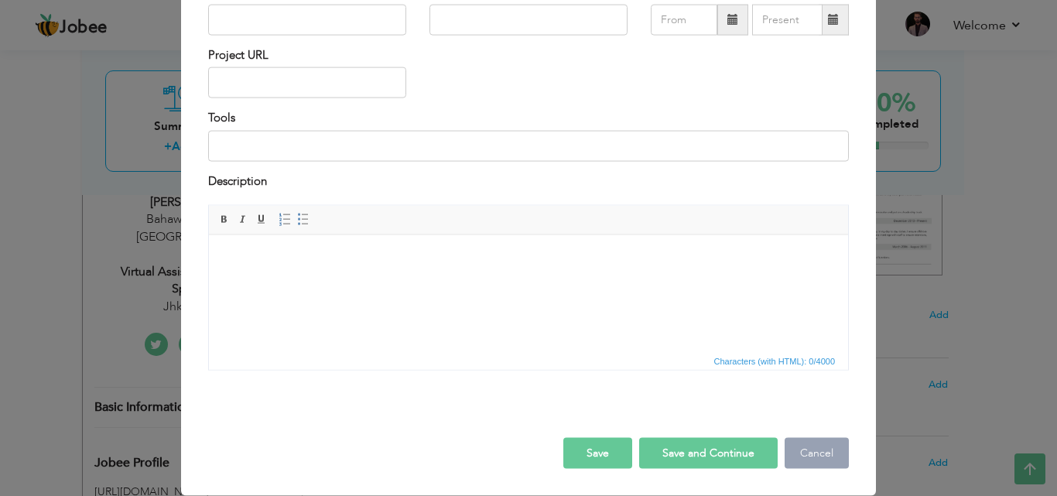
click at [801, 451] on button "Cancel" at bounding box center [817, 453] width 64 height 31
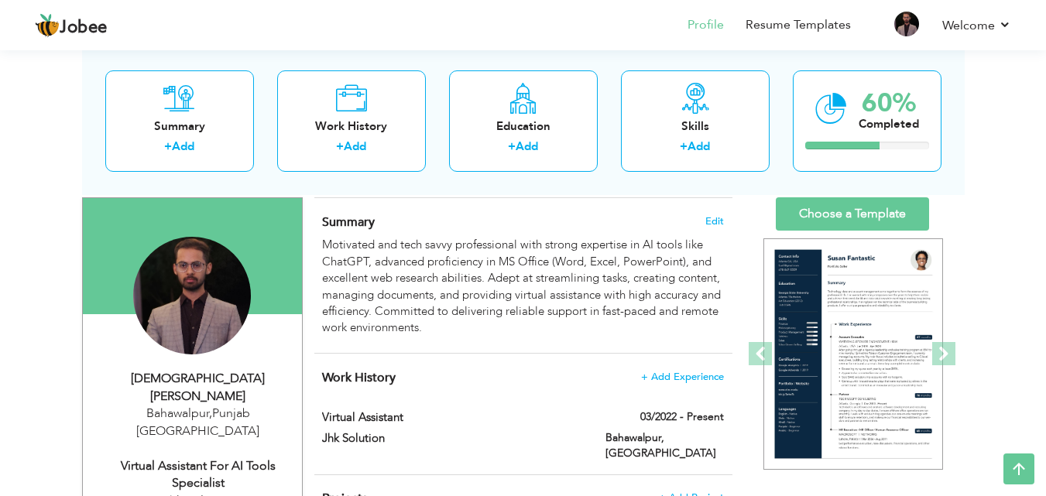
scroll to position [289, 0]
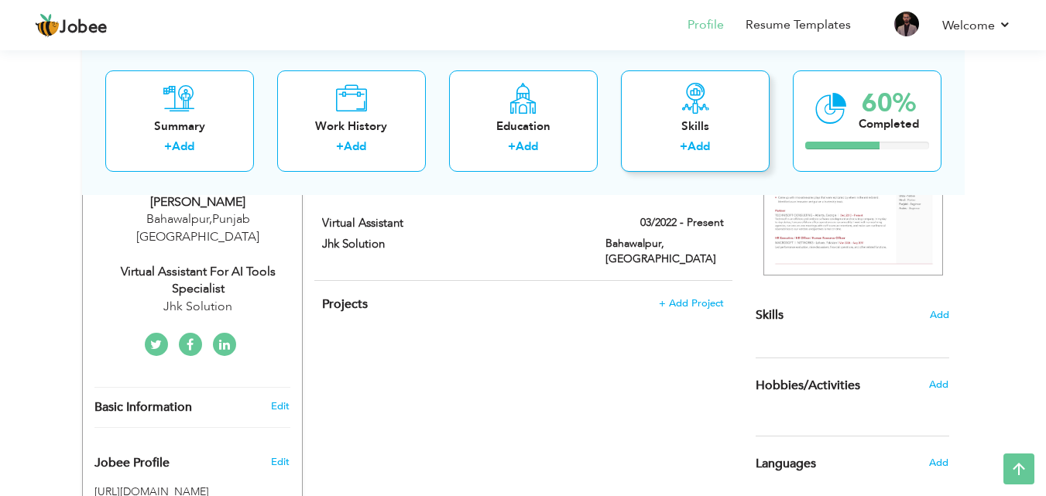
click at [687, 145] on label "+" at bounding box center [684, 147] width 8 height 16
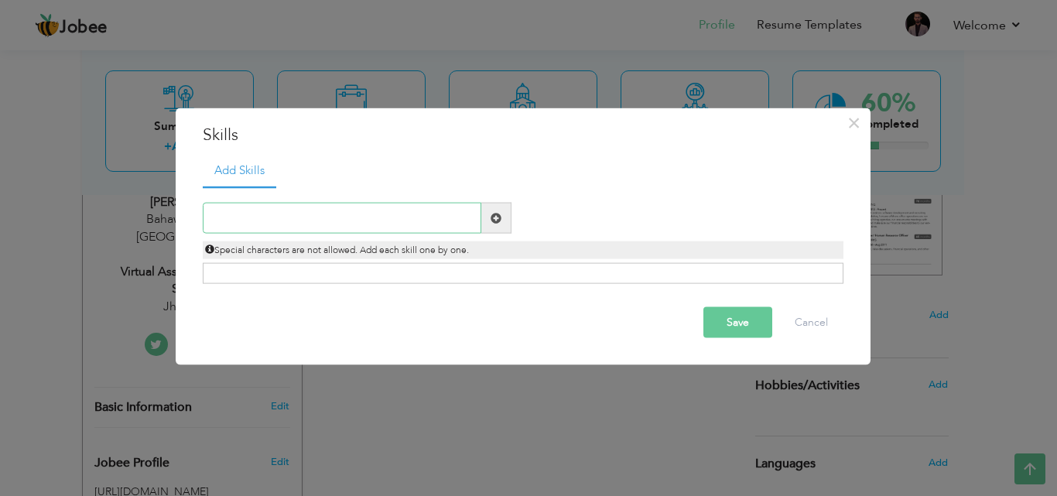
paste input "AI-Powered Research & Analysis"
type input "AI-Powered Research & Analysis"
click at [495, 219] on span at bounding box center [496, 217] width 11 height 11
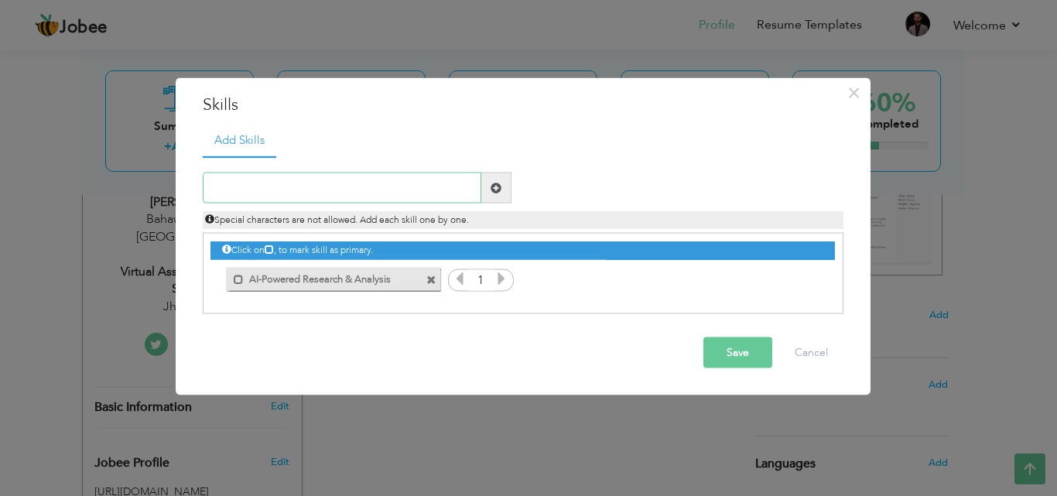
click at [265, 193] on input "text" at bounding box center [342, 188] width 279 height 31
paste input "Microsoft Office Suite (Word, Excel, PowerPoint, O"
type input "Microsoft Office Suite (Word, Excel, PowerPoint, O"
click at [498, 193] on span at bounding box center [496, 187] width 11 height 11
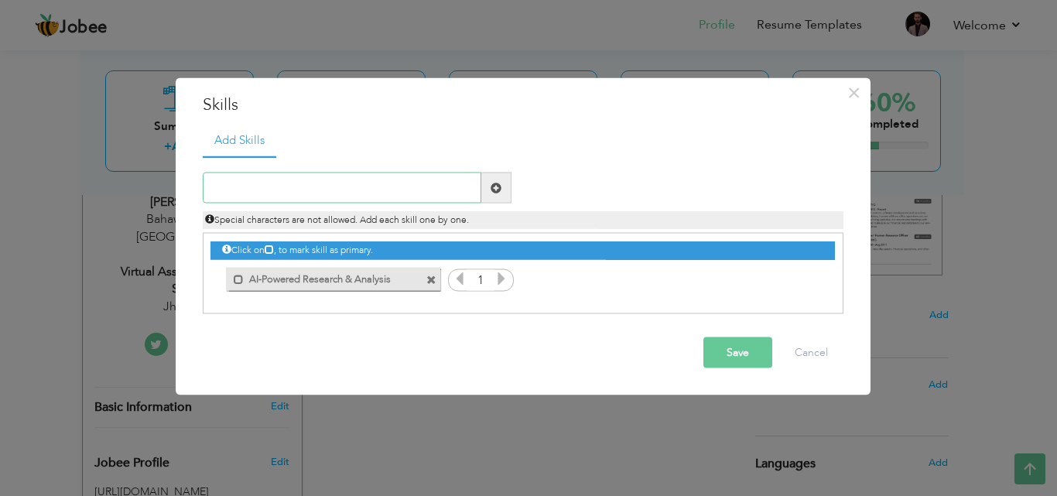
click at [297, 193] on input "text" at bounding box center [342, 188] width 279 height 31
paste input "Web Research & Data Collection"
type input "Web Research & Data Collection"
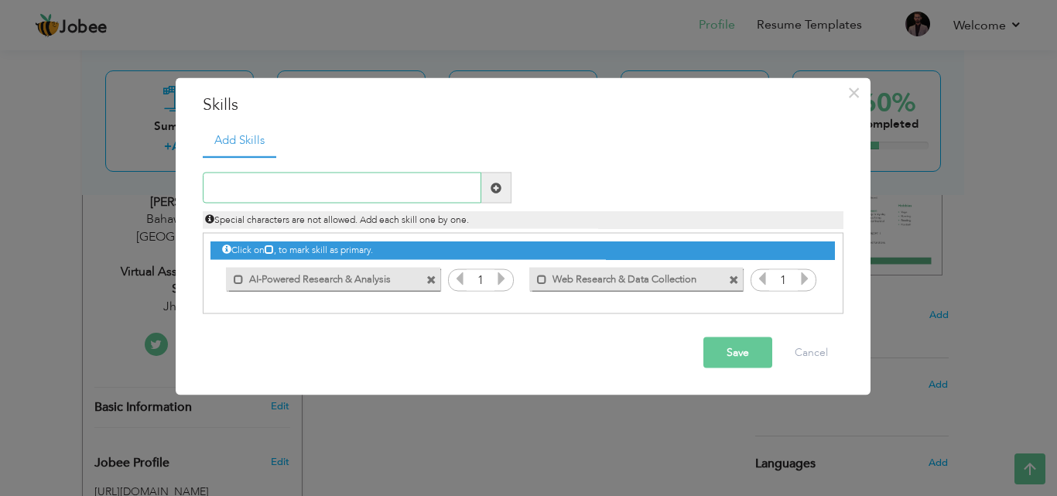
paste input "Microsoft Office Suite (Word, Excel, PowerPoint, O"
type input "Microsoft Office Suite (Word, Excel, PowerPoint, O"
paste input "Problem-Solving"
type input "P"
paste input "MS Office & Document Management Skills"
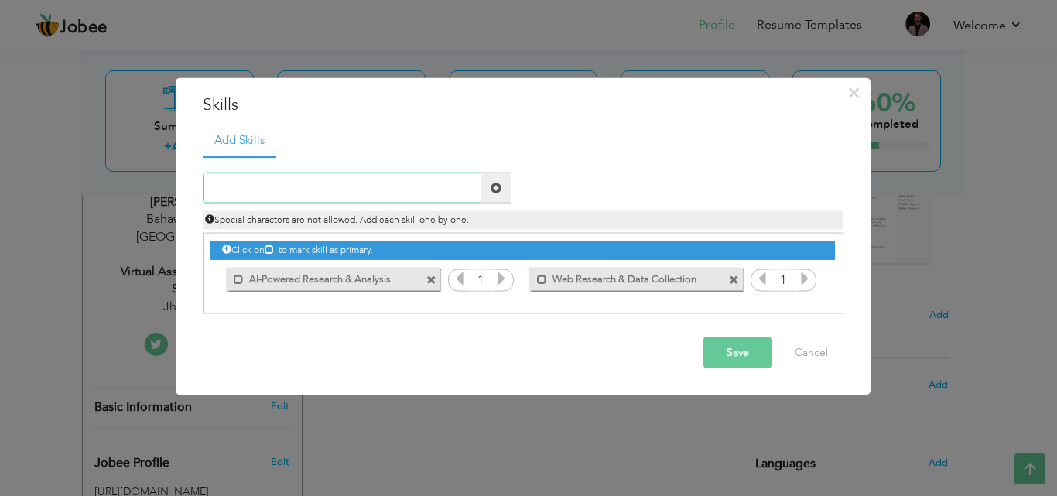
type input "MS Office & Document Management Skills"
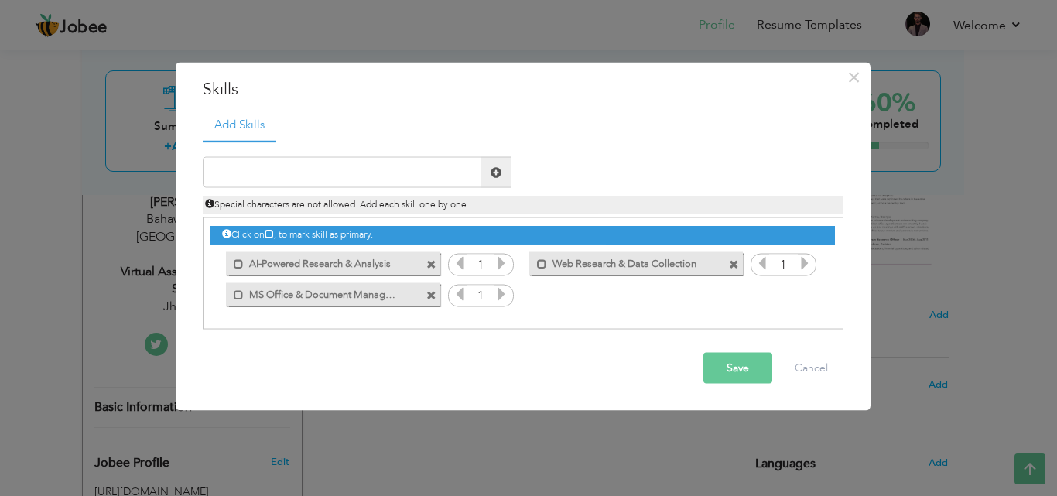
click at [729, 366] on button "Save" at bounding box center [738, 368] width 69 height 31
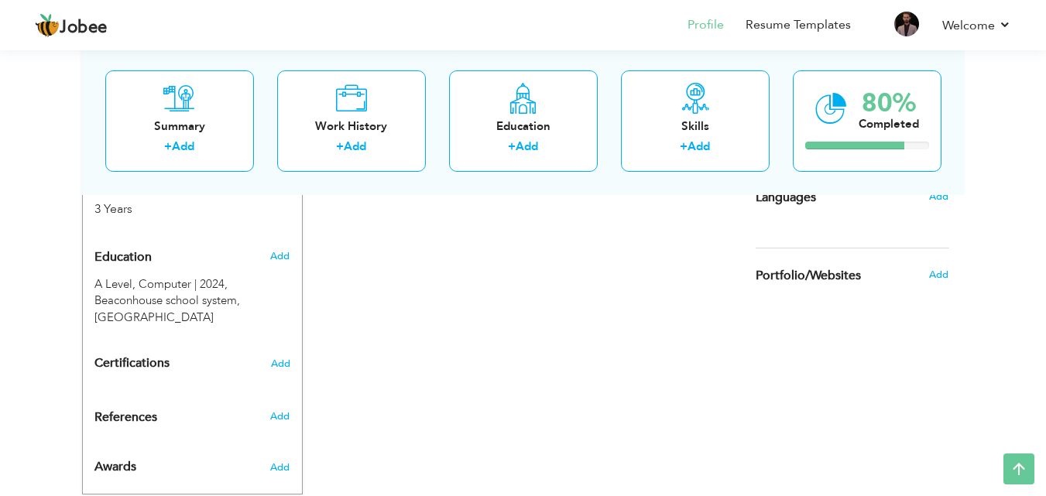
scroll to position [669, 0]
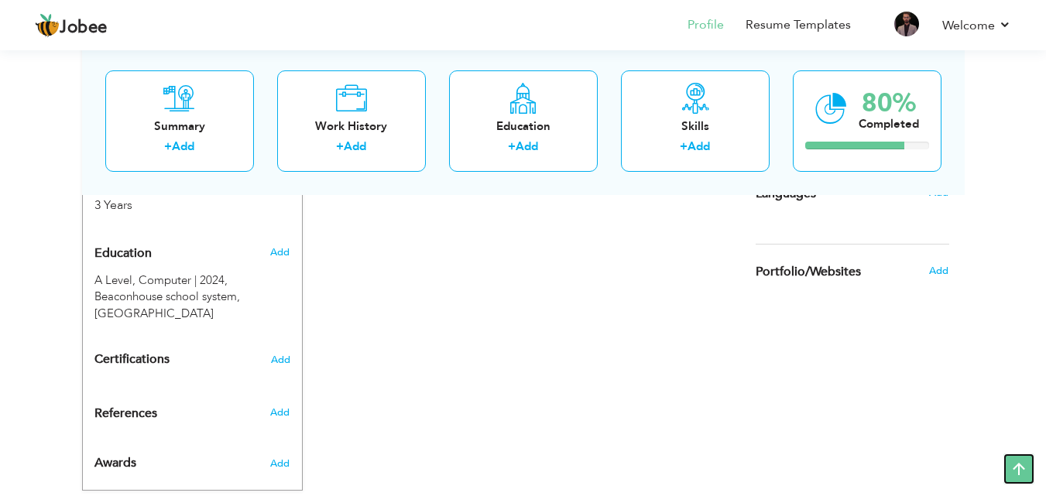
click at [1021, 469] on icon at bounding box center [1018, 469] width 31 height 31
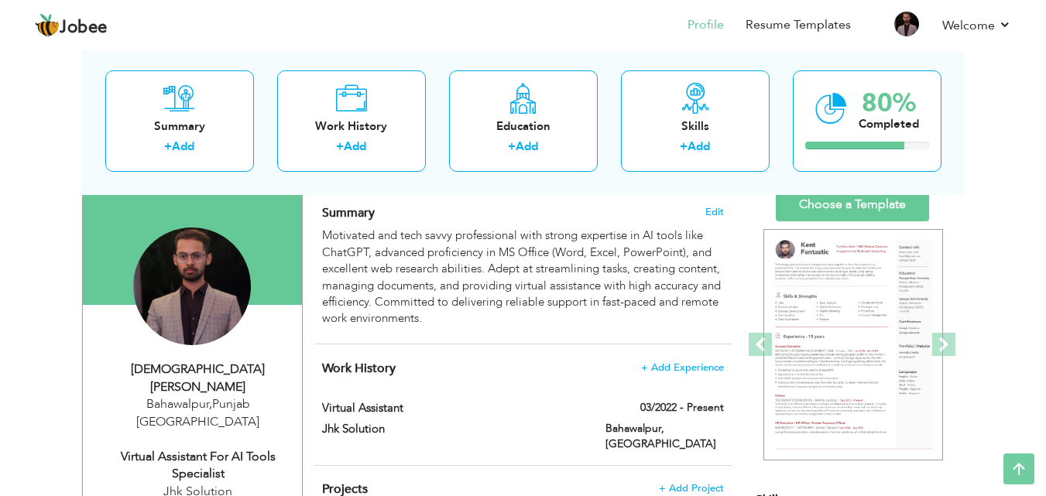
scroll to position [0, 0]
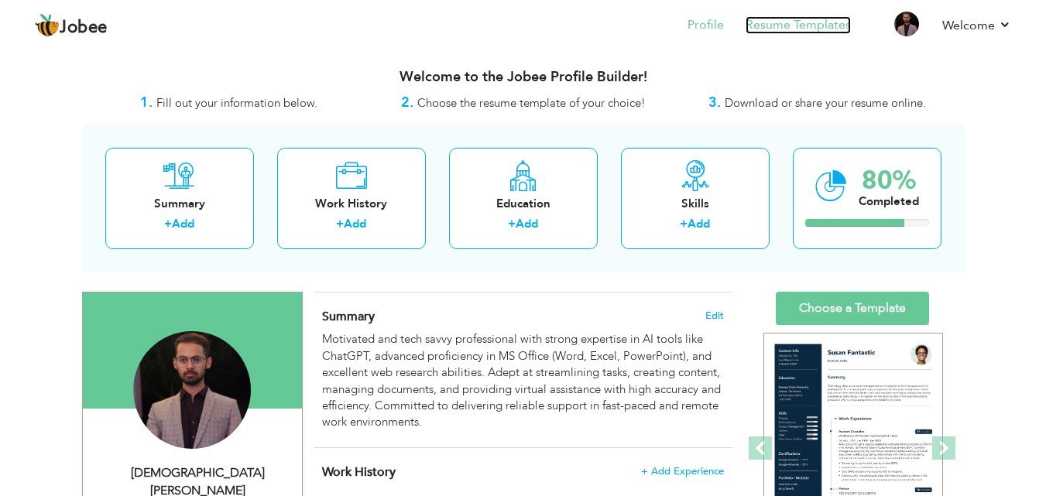
click at [808, 19] on link "Resume Templates" at bounding box center [797, 25] width 105 height 18
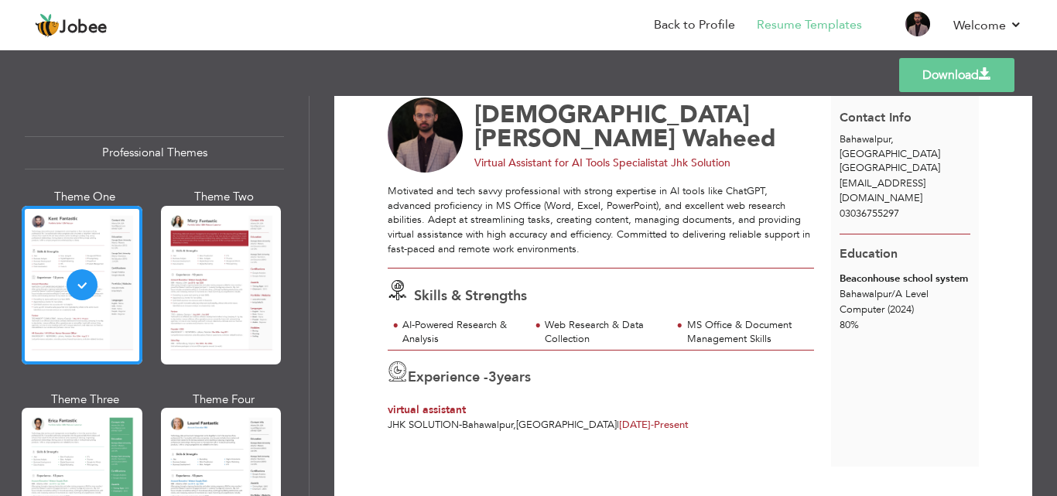
scroll to position [42, 0]
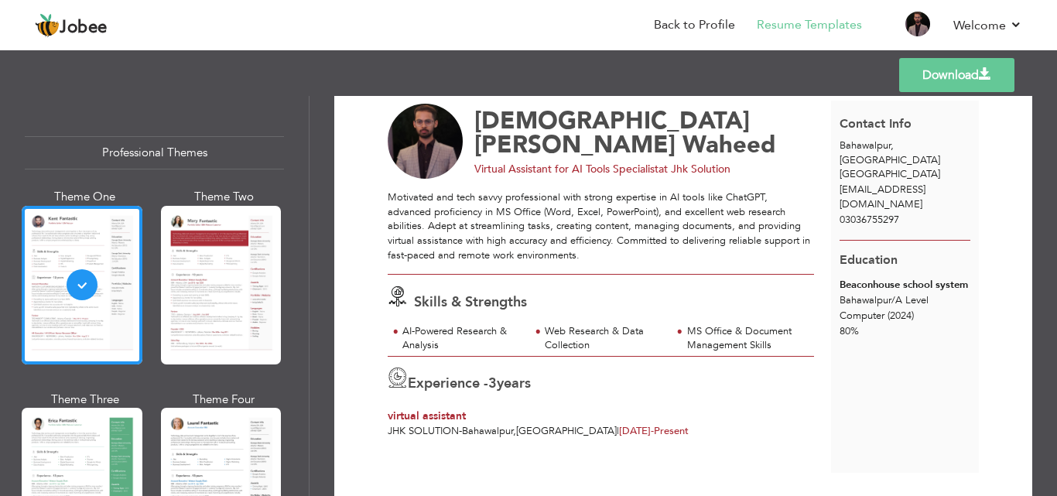
drag, startPoint x: 1050, startPoint y: 221, endPoint x: 1054, endPoint y: 208, distance: 13.0
click at [1054, 208] on div "Download Muhammad Usman Waheed Virtual Assistant for AI Tools Specialist at Jhk…" at bounding box center [684, 296] width 748 height 400
click at [976, 70] on link "Download" at bounding box center [956, 75] width 115 height 34
click at [731, 162] on span "at Jhk Solution" at bounding box center [695, 169] width 72 height 15
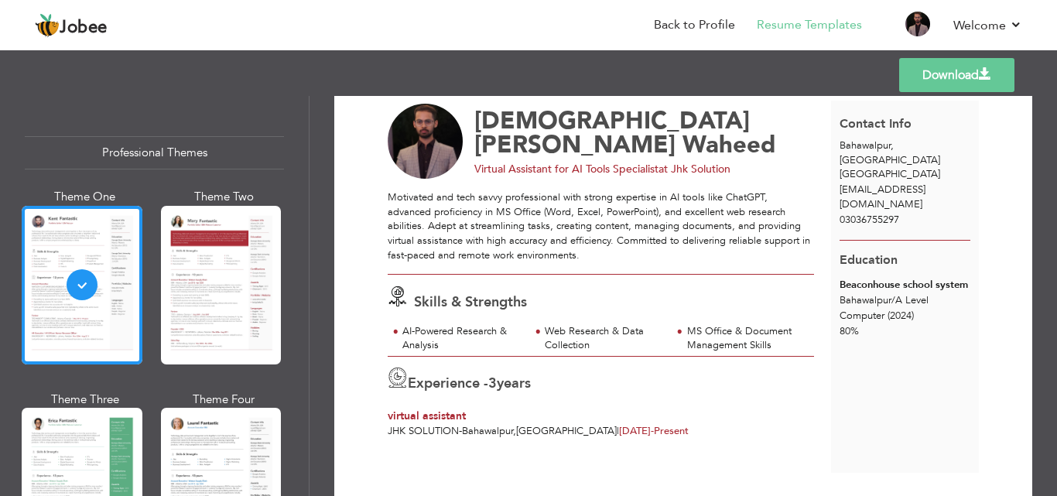
drag, startPoint x: 666, startPoint y: 141, endPoint x: 744, endPoint y: 141, distance: 78.2
click at [744, 162] on div "Virtual Assistant for AI Tools Specialist at Jhk Solution" at bounding box center [648, 169] width 346 height 15
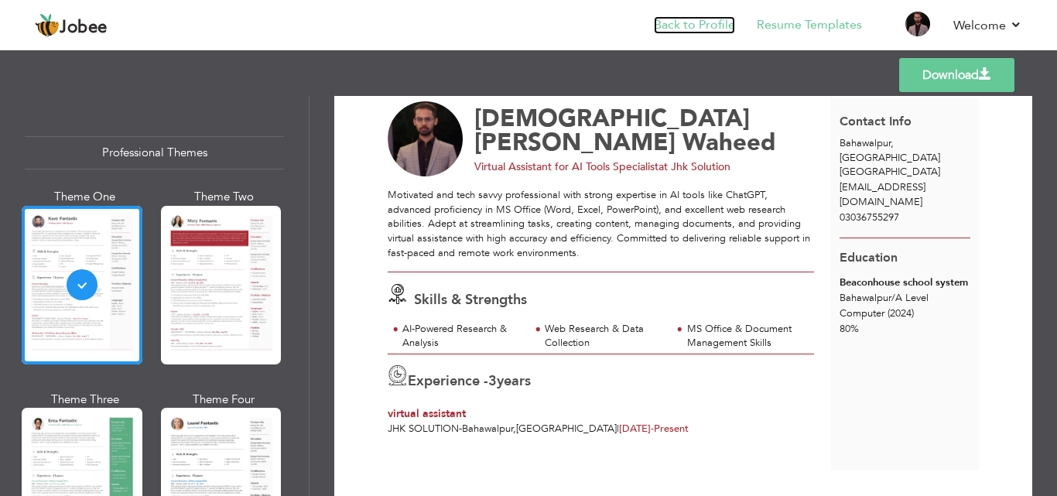
click at [680, 26] on link "Back to Profile" at bounding box center [694, 25] width 81 height 18
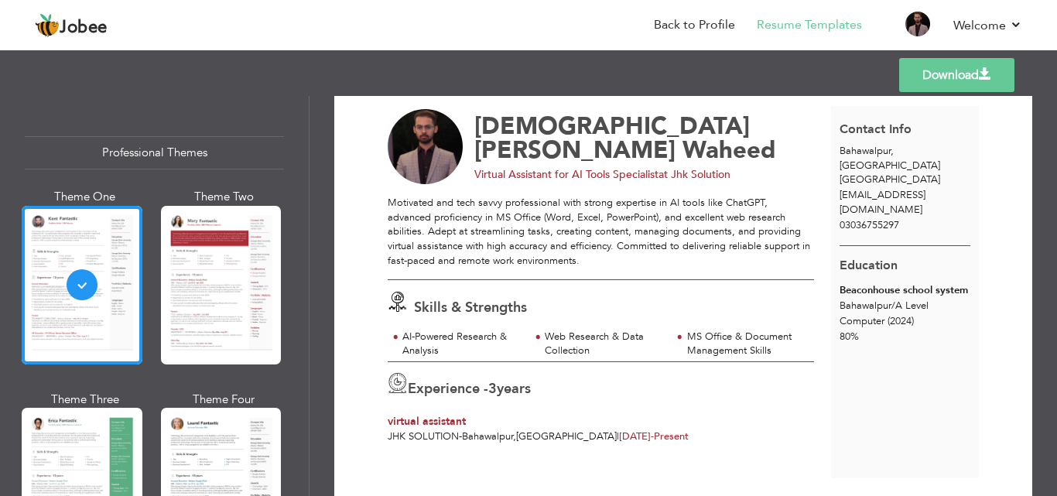
scroll to position [35, 0]
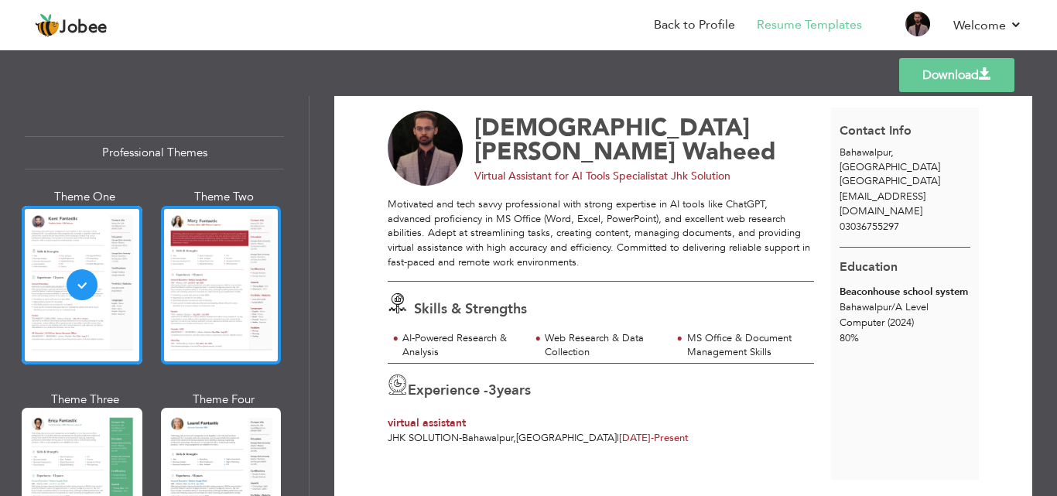
click at [192, 266] on div at bounding box center [221, 285] width 121 height 159
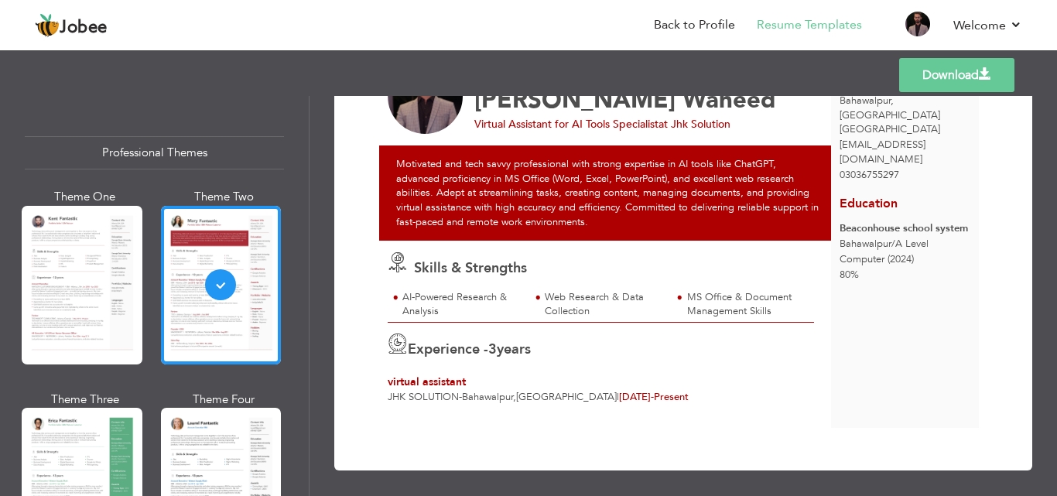
scroll to position [94, 0]
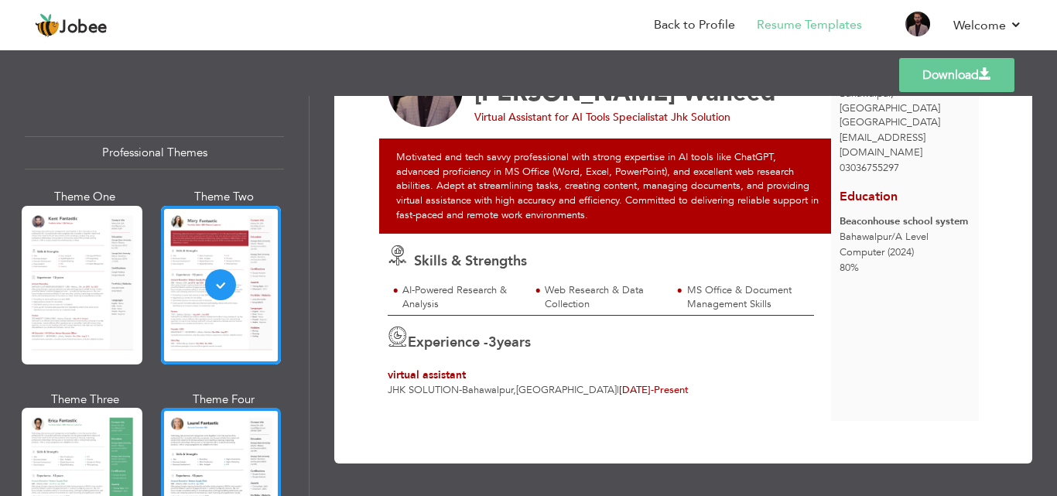
click at [196, 431] on div at bounding box center [221, 487] width 121 height 159
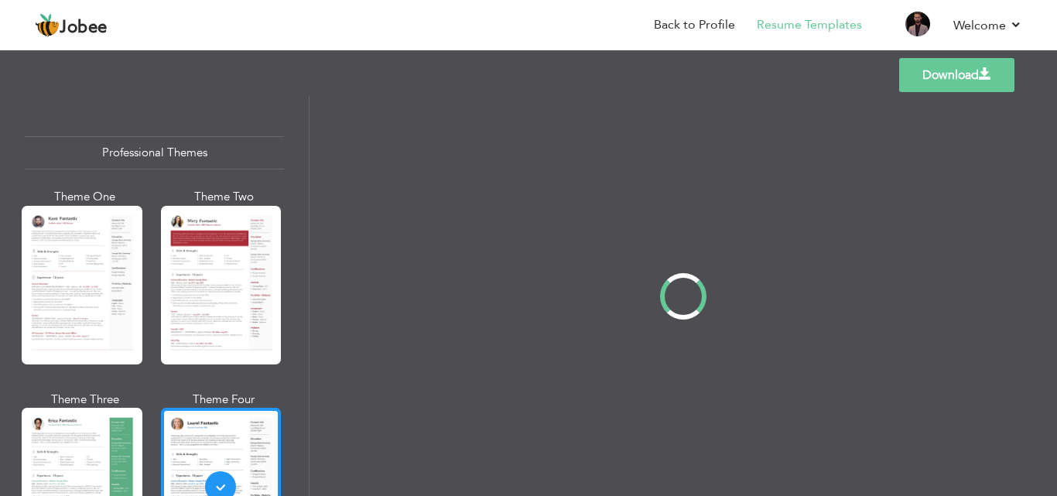
scroll to position [0, 0]
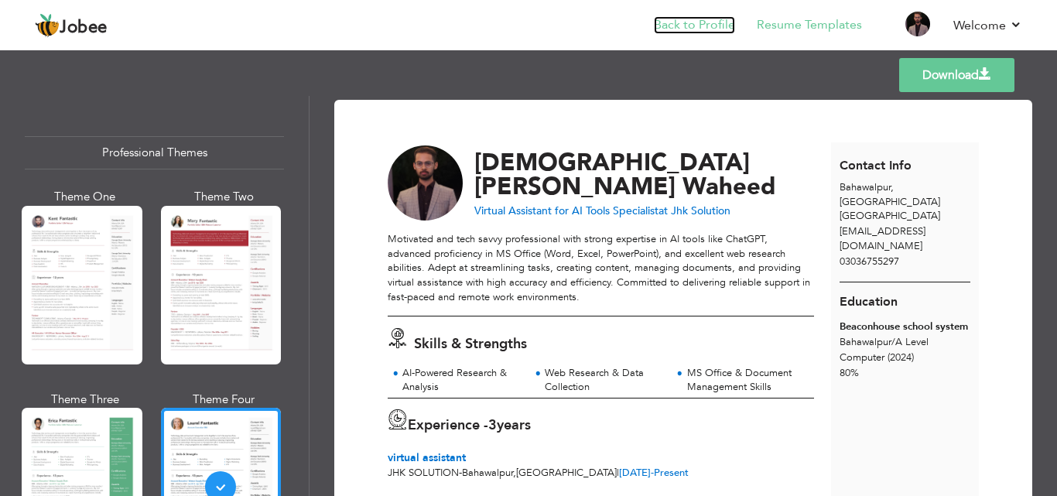
click at [693, 23] on link "Back to Profile" at bounding box center [694, 25] width 81 height 18
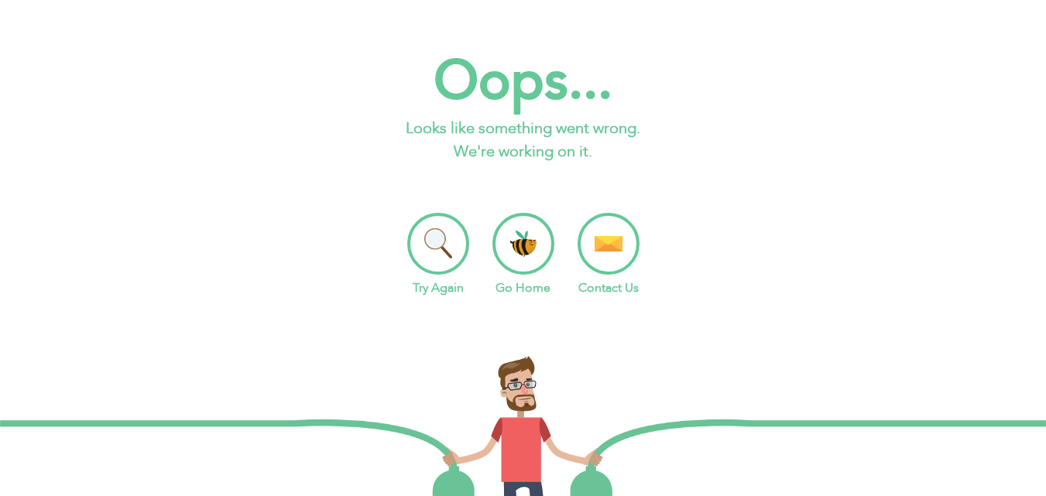
click at [447, 255] on li "Try Again" at bounding box center [438, 255] width 62 height 84
